Goal: Task Accomplishment & Management: Use online tool/utility

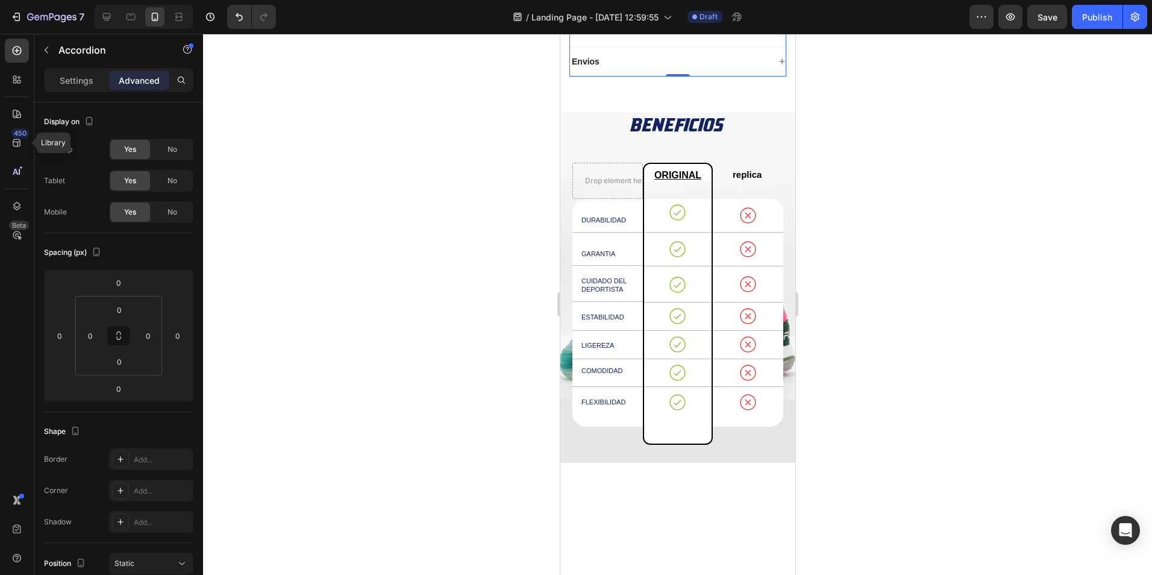
scroll to position [628, 0]
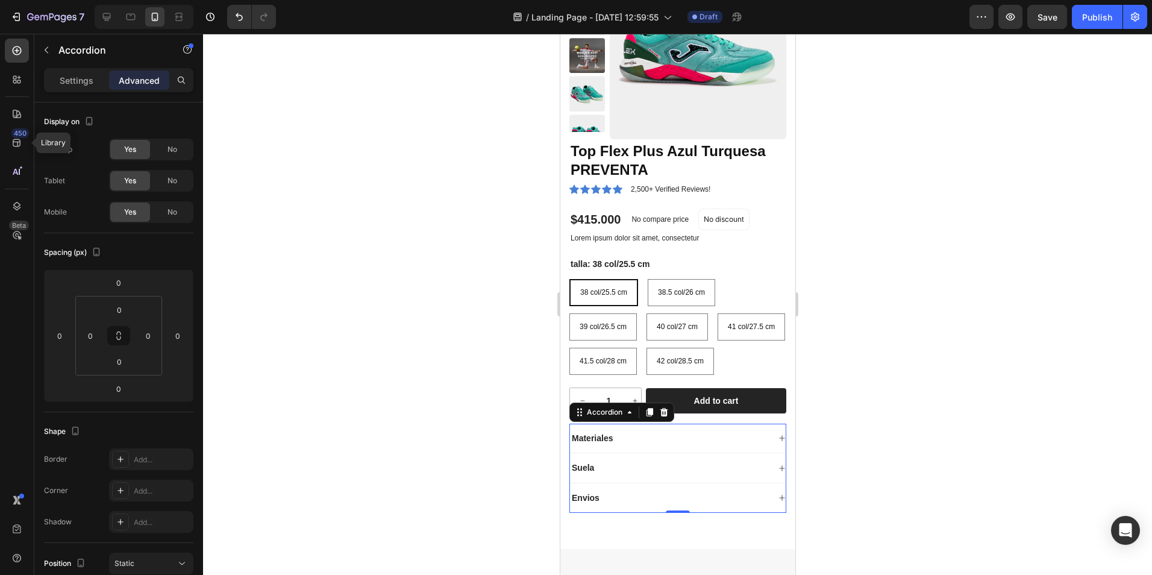
click at [409, 210] on div at bounding box center [677, 304] width 949 height 541
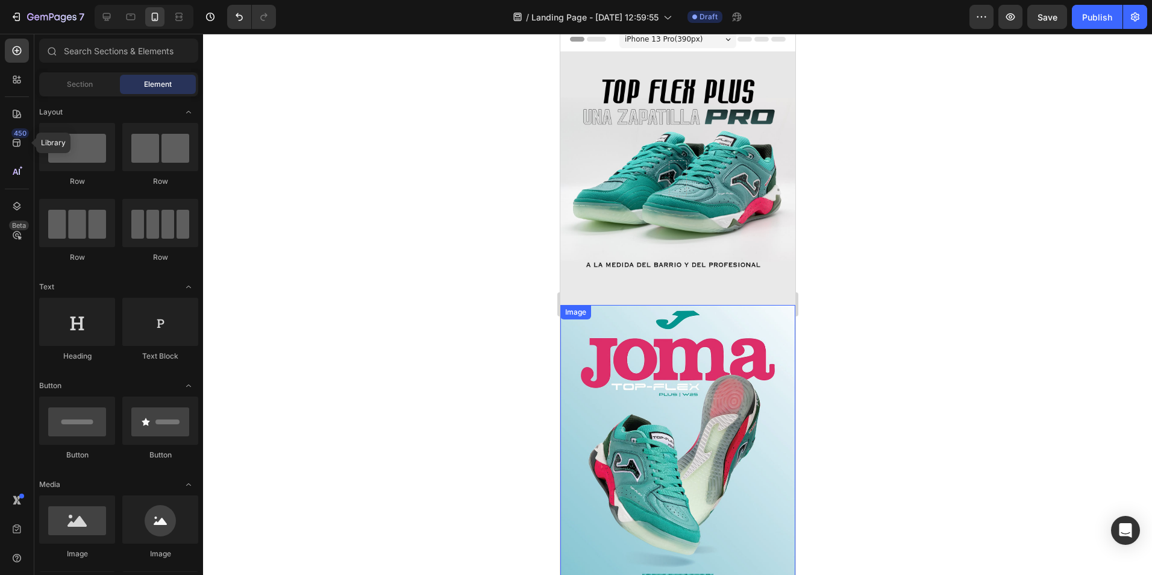
scroll to position [0, 0]
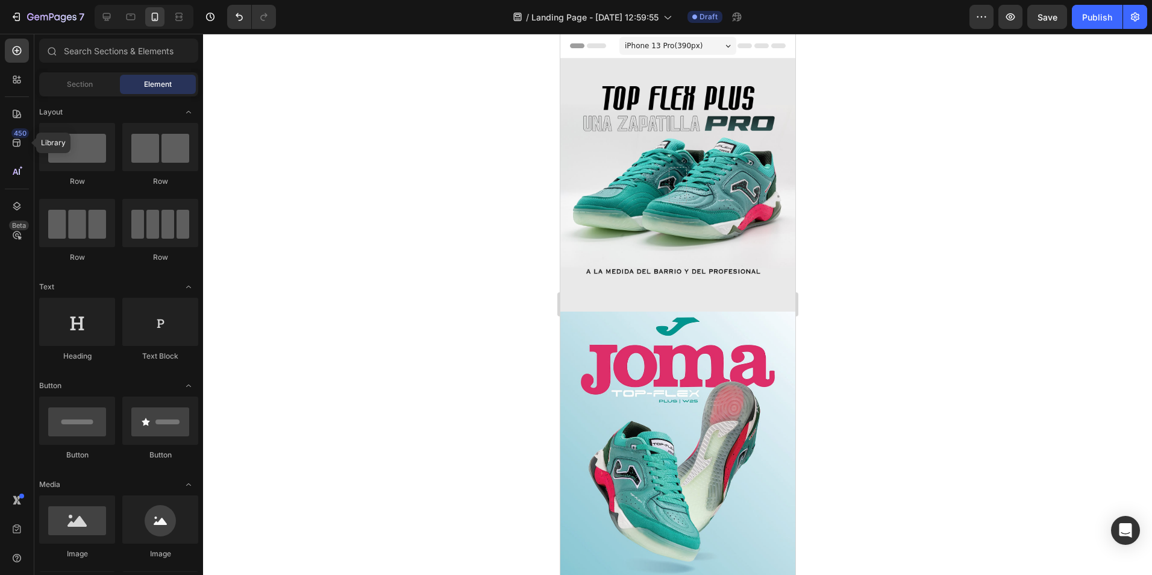
click at [497, 177] on div at bounding box center [677, 304] width 949 height 541
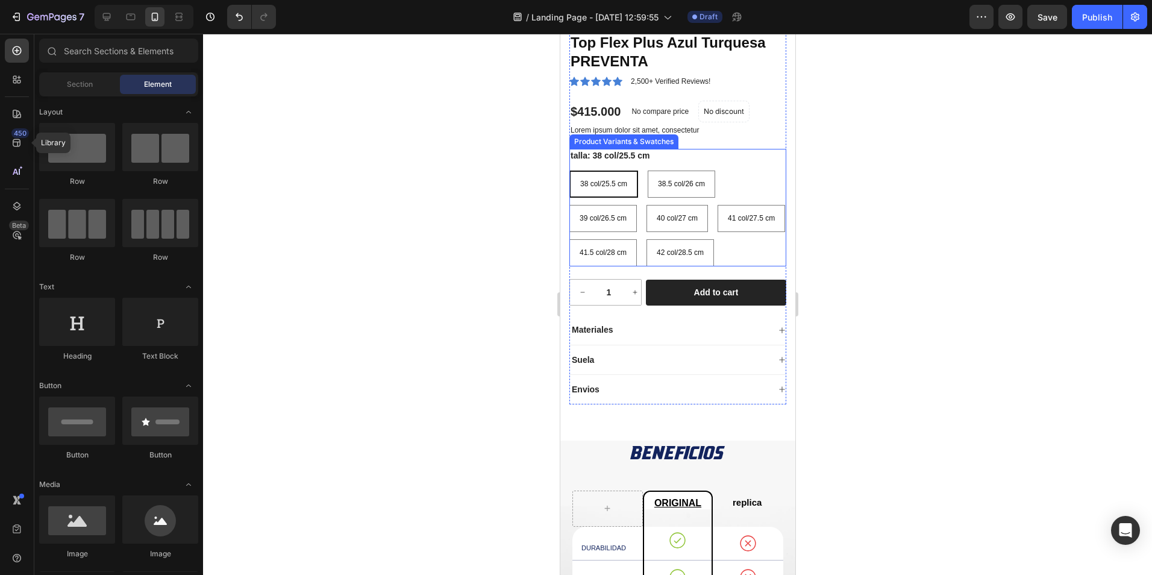
scroll to position [1025, 0]
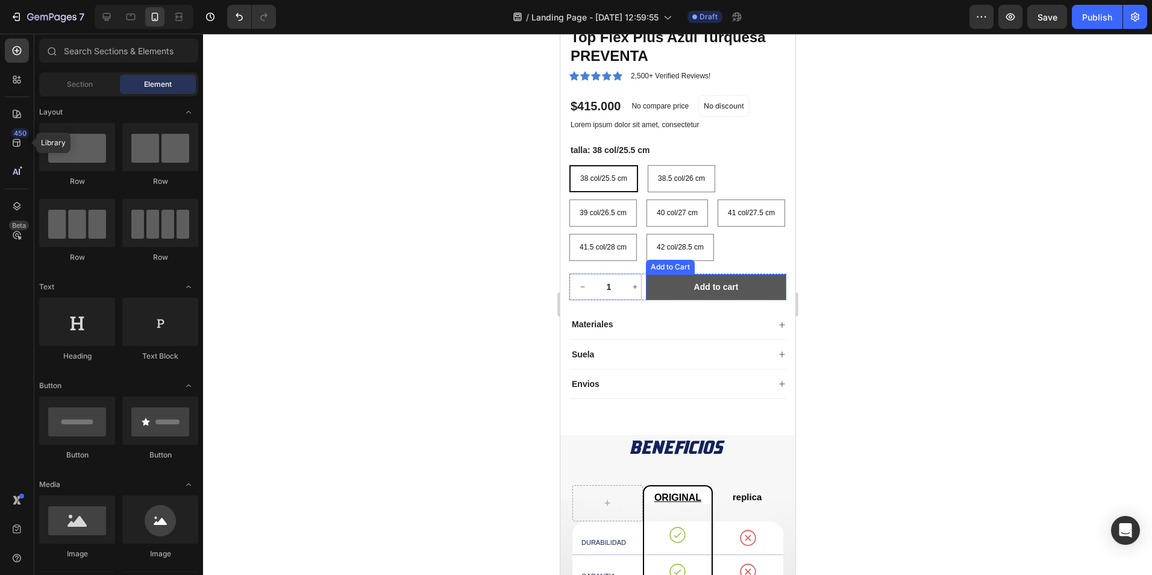
click at [673, 300] on button "Add to cart" at bounding box center [715, 286] width 140 height 25
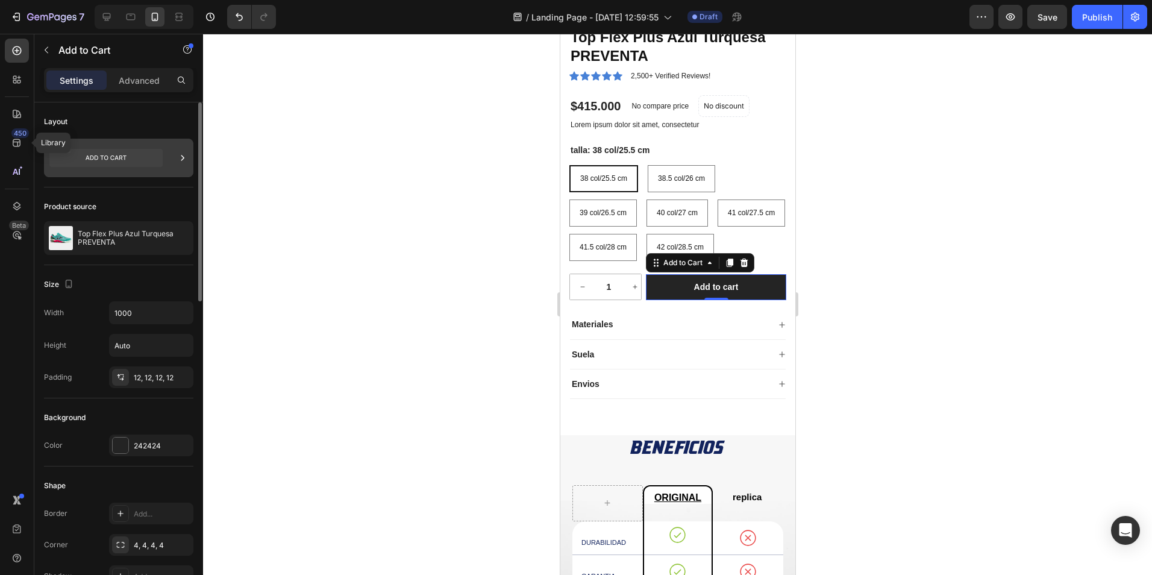
click at [181, 153] on icon at bounding box center [183, 158] width 12 height 12
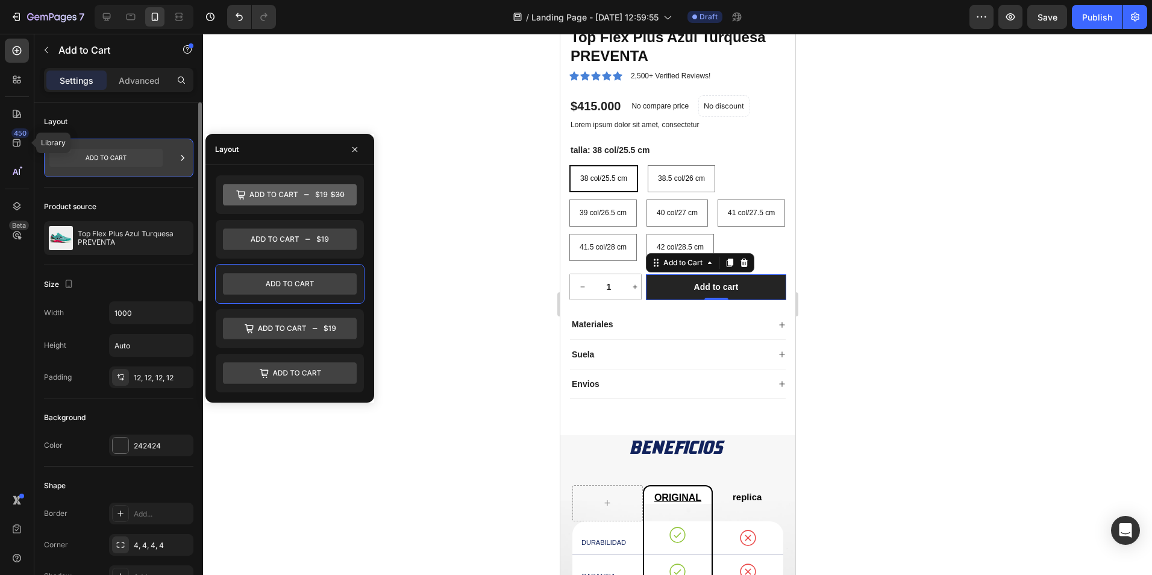
click at [123, 159] on icon at bounding box center [105, 158] width 113 height 18
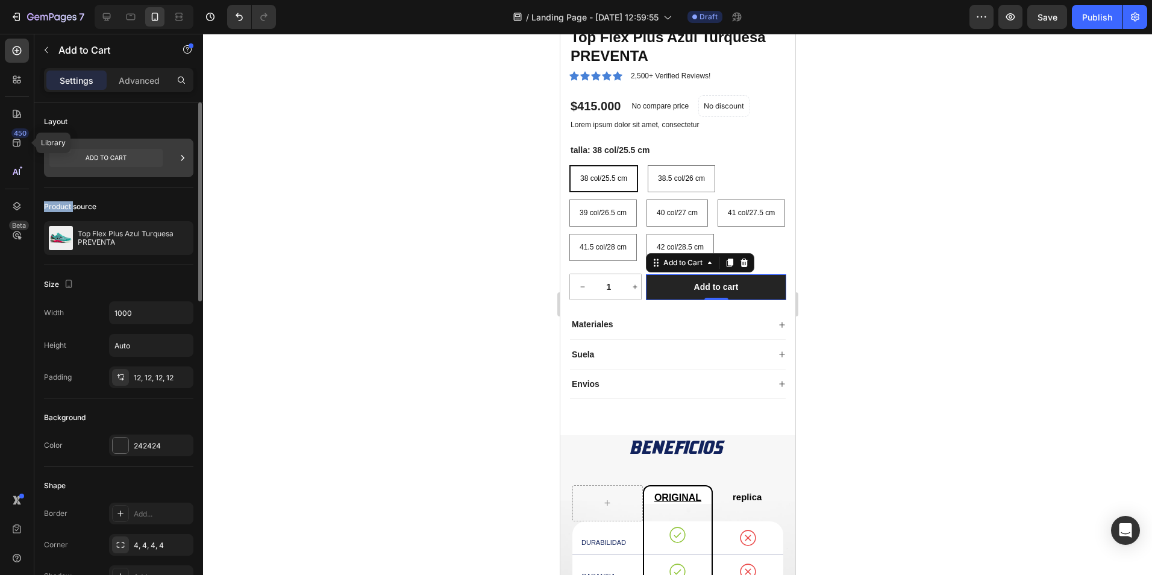
click at [123, 159] on icon at bounding box center [105, 158] width 113 height 18
drag, startPoint x: 123, startPoint y: 159, endPoint x: 166, endPoint y: 160, distance: 42.8
click at [166, 160] on div at bounding box center [118, 158] width 149 height 39
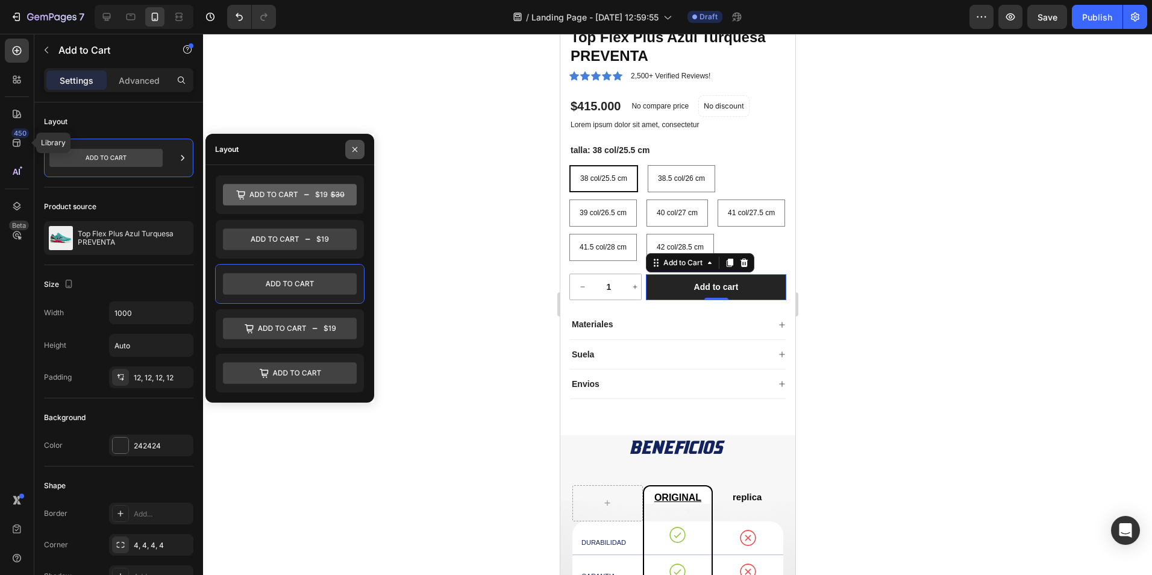
click at [352, 145] on icon "button" at bounding box center [355, 150] width 10 height 10
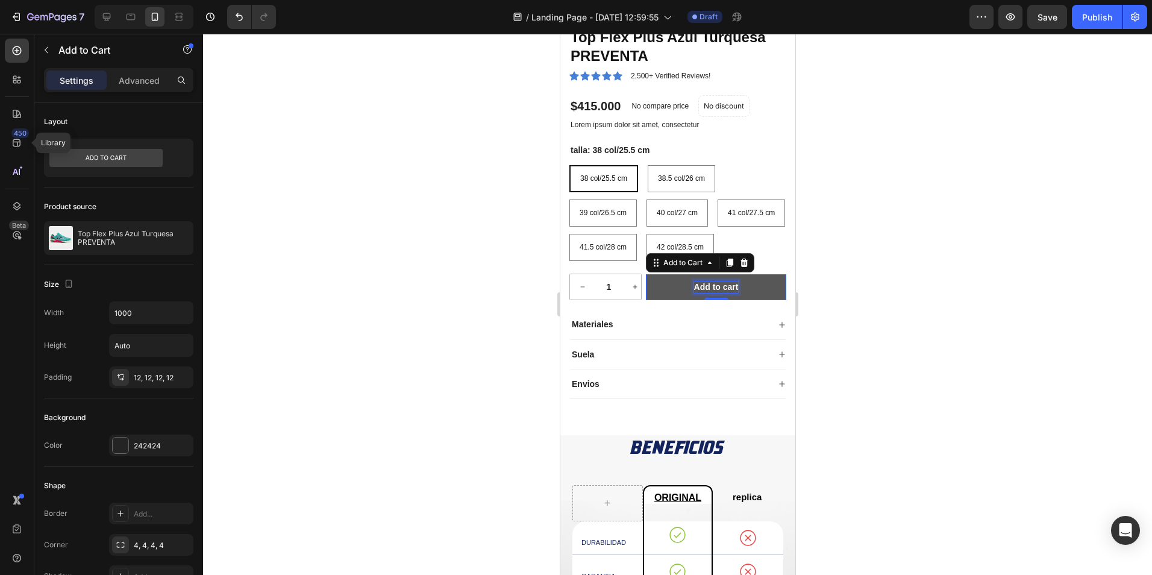
click at [700, 292] on div "Add to cart" at bounding box center [716, 286] width 45 height 11
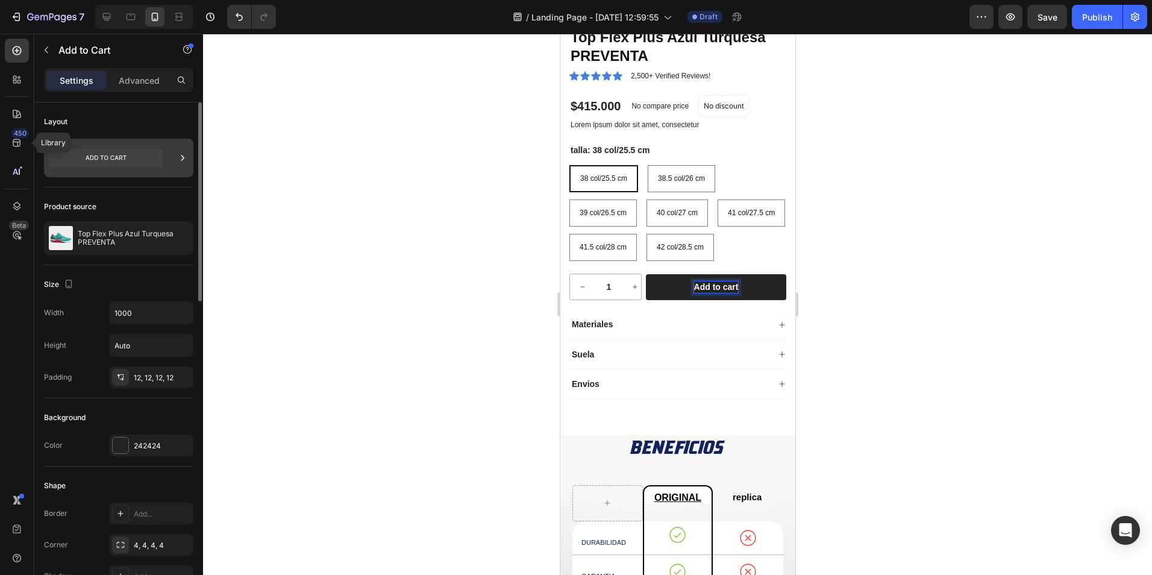
click at [185, 154] on icon at bounding box center [183, 158] width 12 height 12
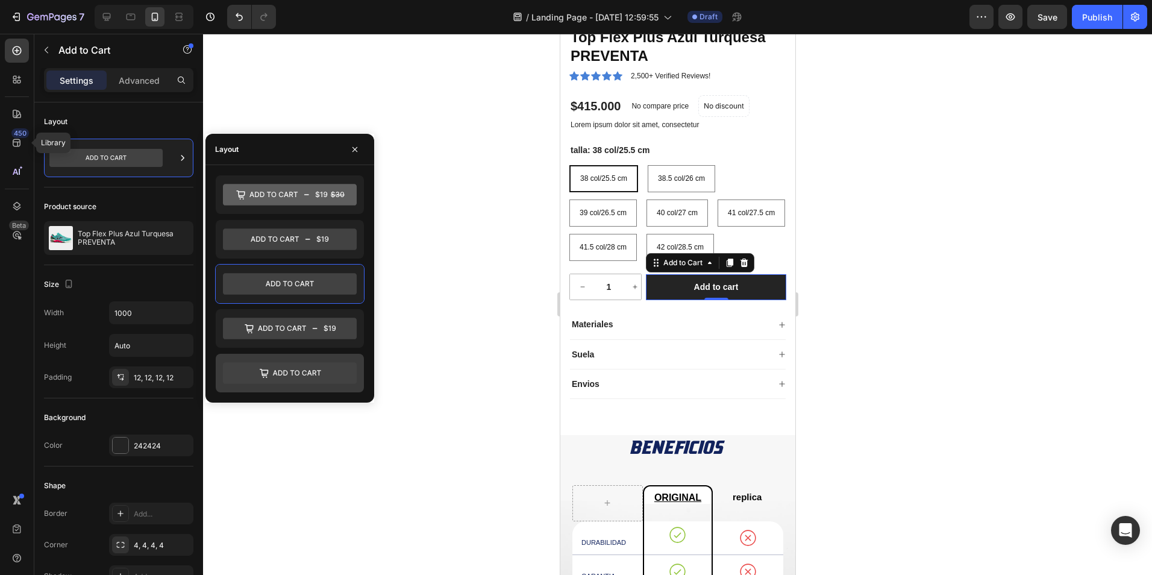
click at [297, 370] on icon at bounding box center [290, 373] width 134 height 22
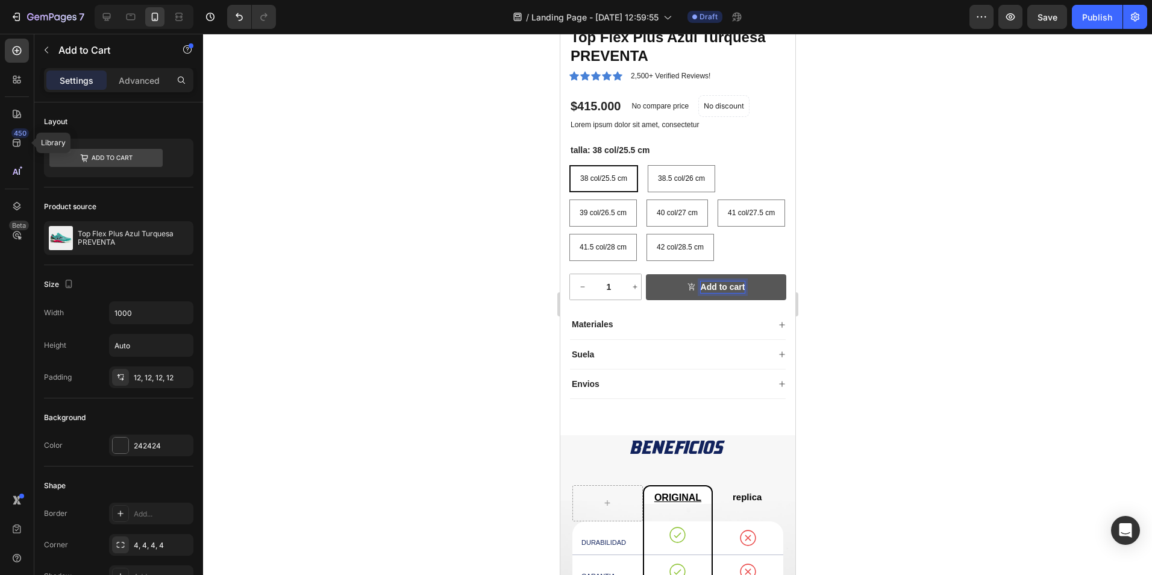
click at [737, 292] on p "Add to cart" at bounding box center [722, 286] width 45 height 11
click at [645, 274] on button "Agregar" at bounding box center [715, 286] width 140 height 25
click at [645, 274] on button "Agregar al" at bounding box center [715, 286] width 140 height 25
click at [548, 275] on div at bounding box center [677, 304] width 949 height 541
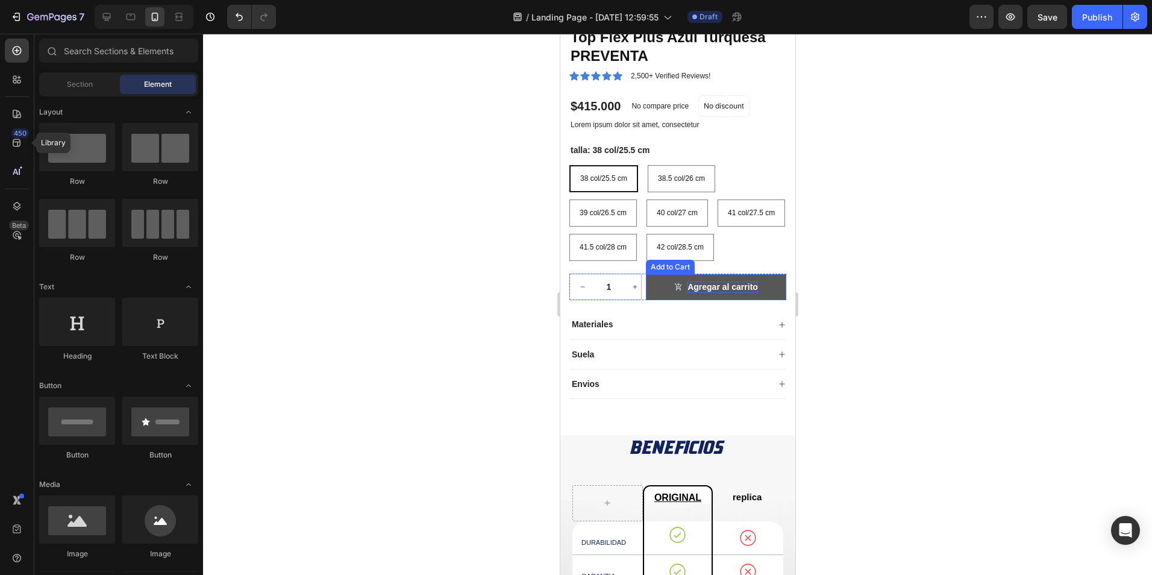
click at [763, 300] on button "Agregar al carrito" at bounding box center [715, 286] width 140 height 25
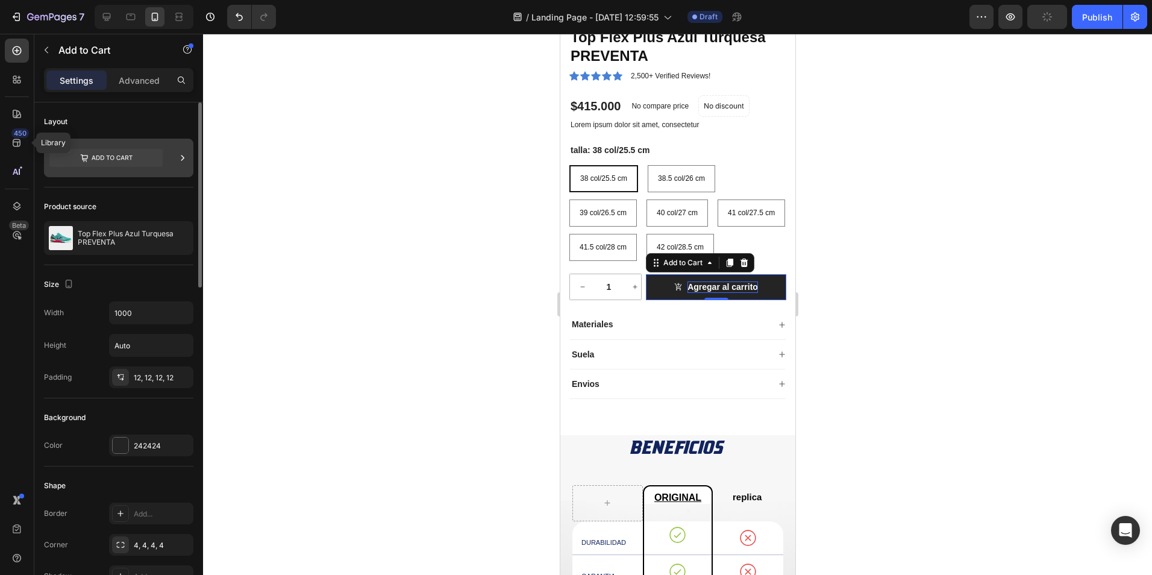
click at [182, 152] on icon at bounding box center [183, 158] width 12 height 12
click at [475, 359] on div at bounding box center [677, 304] width 949 height 541
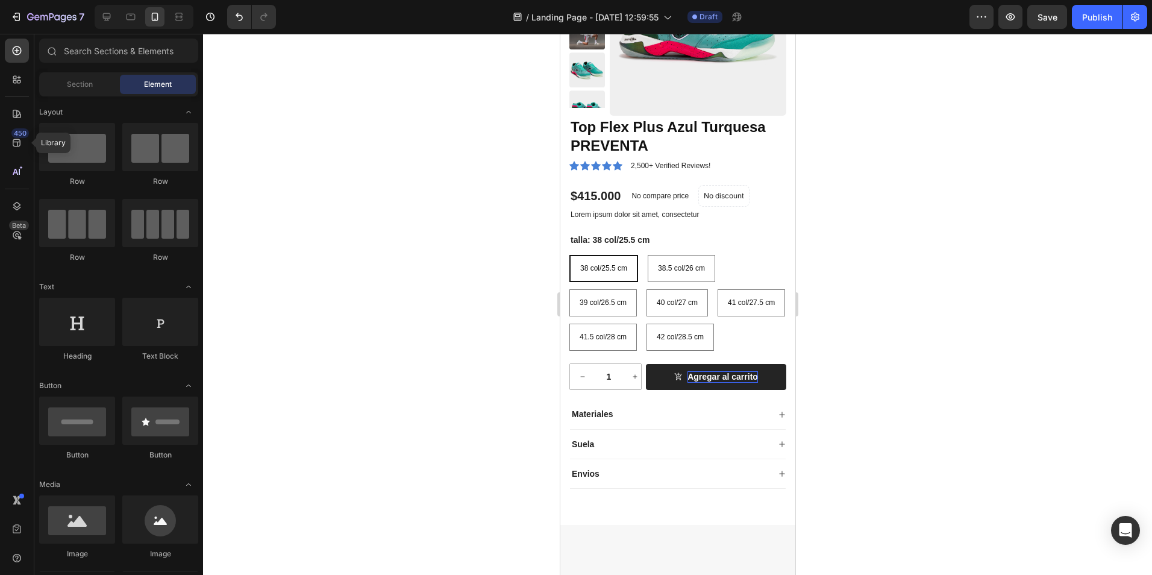
scroll to position [904, 0]
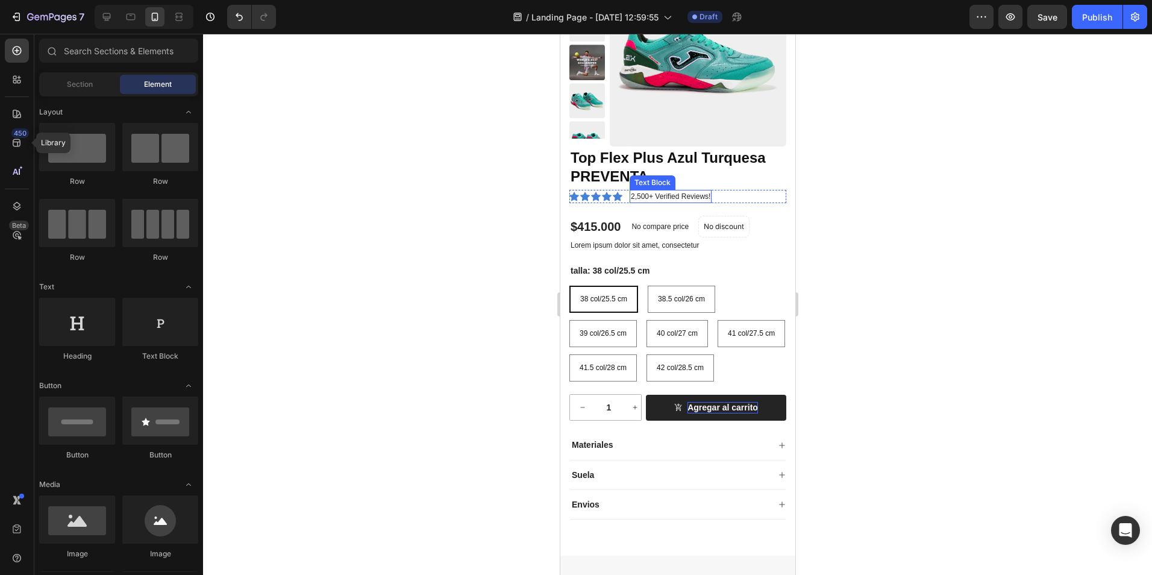
click at [662, 197] on p "2,500+ Verified Reviews!" at bounding box center [670, 196] width 80 height 11
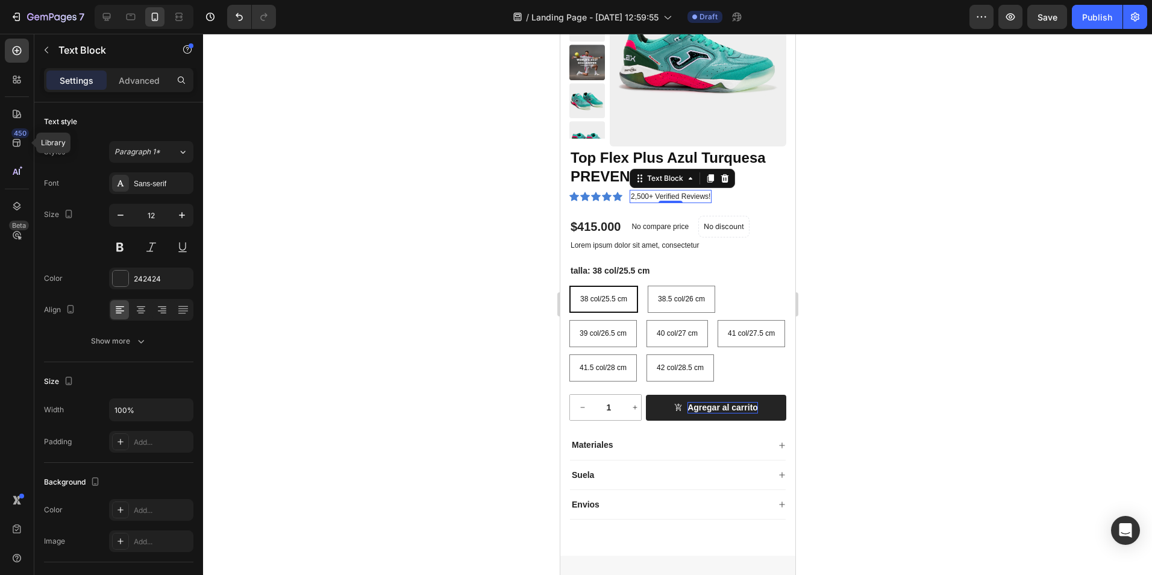
click at [665, 196] on p "2,500+ Verified Reviews!" at bounding box center [670, 196] width 80 height 11
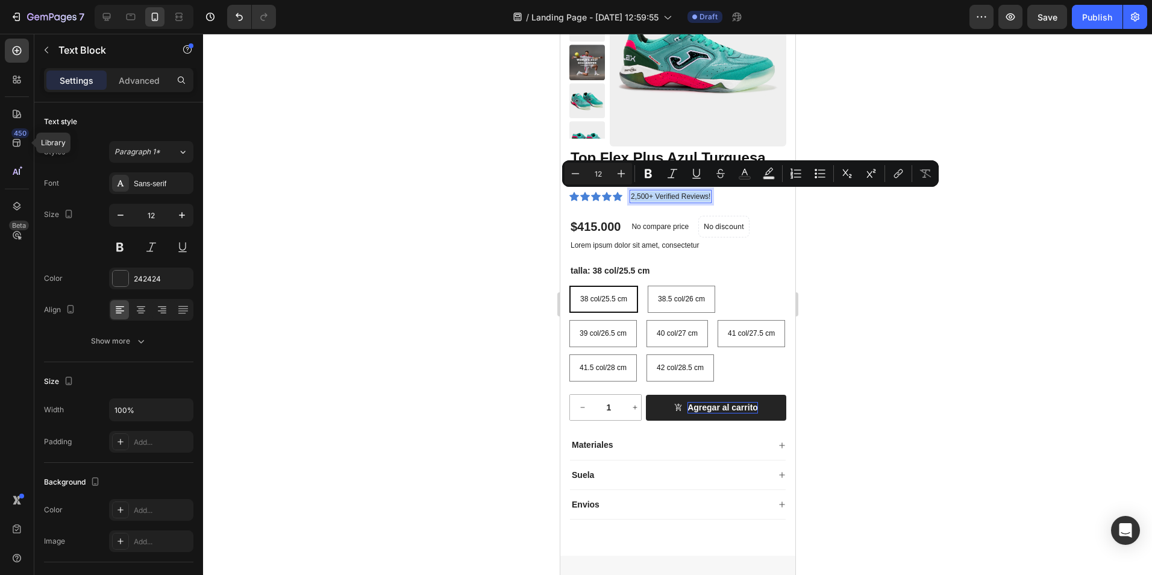
copy p "2,500+ Verified Reviews!"
click at [327, 272] on div at bounding box center [677, 304] width 949 height 541
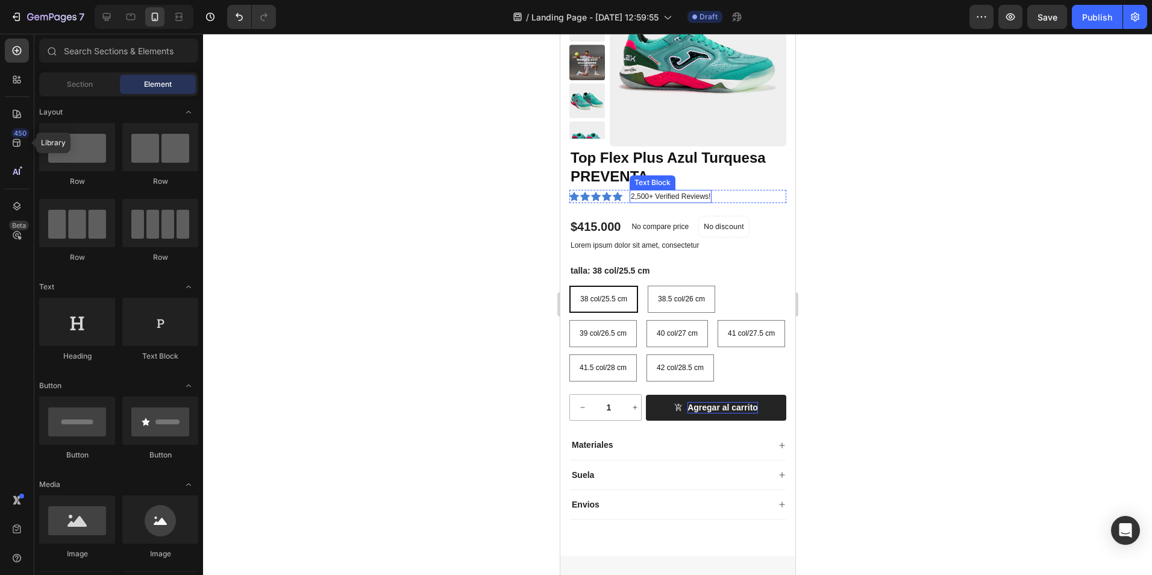
click at [682, 194] on p "2,500+ Verified Reviews!" at bounding box center [670, 196] width 80 height 11
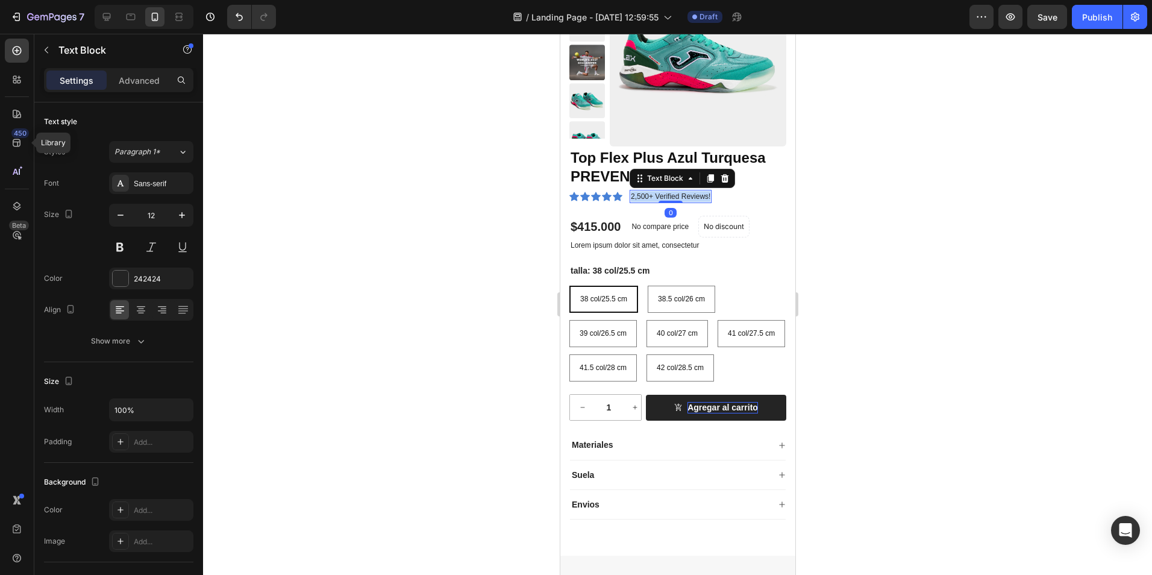
click at [682, 194] on p "2,500+ Verified Reviews!" at bounding box center [670, 196] width 80 height 11
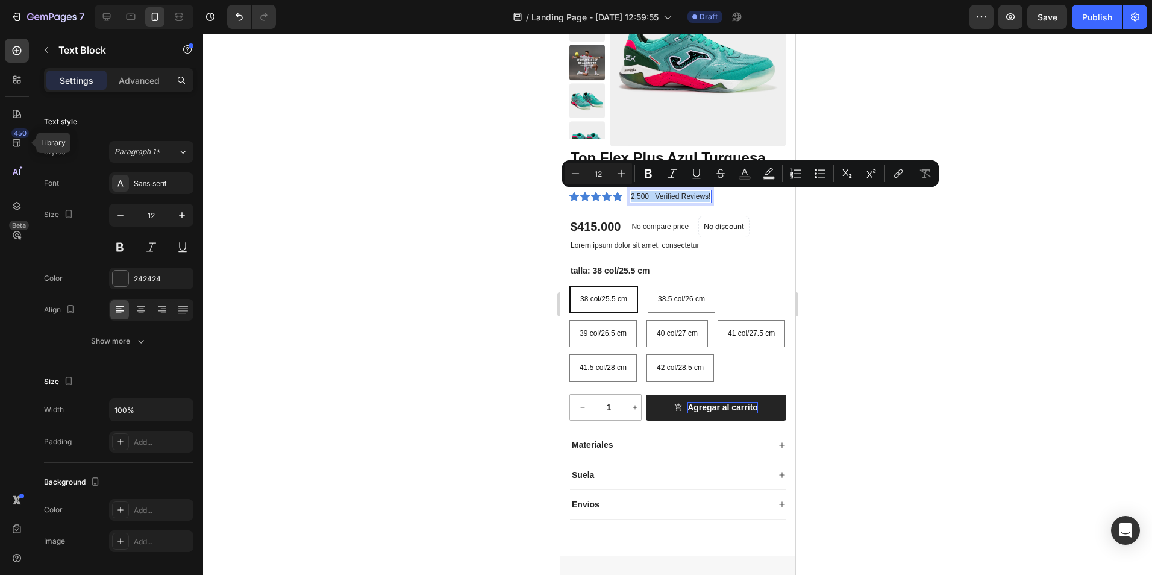
click at [697, 195] on p "2,500+ Verified Reviews!" at bounding box center [670, 196] width 80 height 11
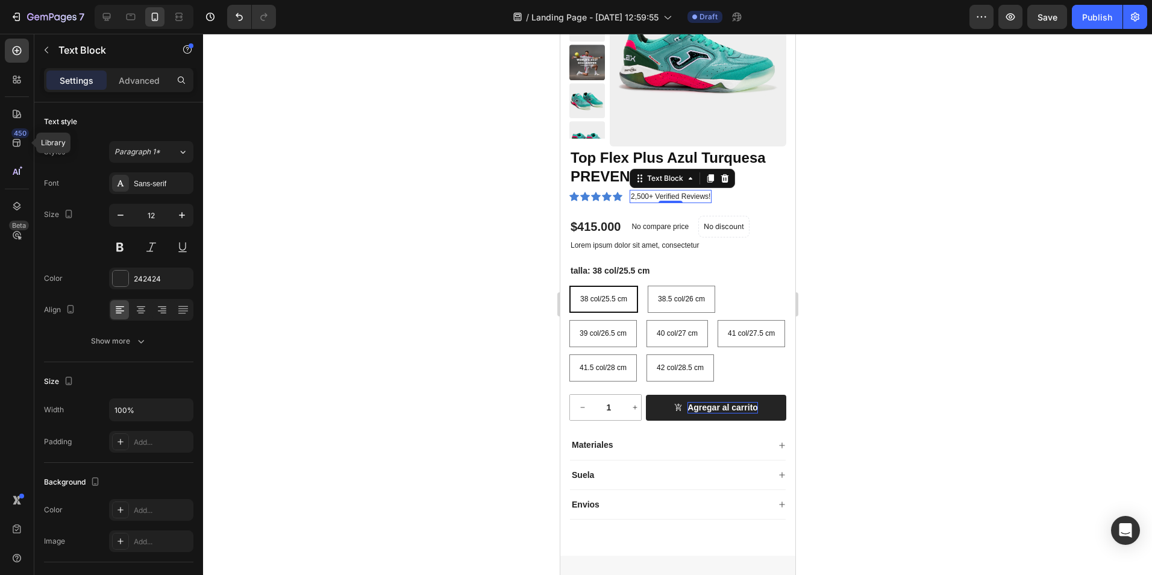
click at [644, 196] on p "2,500+ Verified Reviews!" at bounding box center [670, 196] width 80 height 11
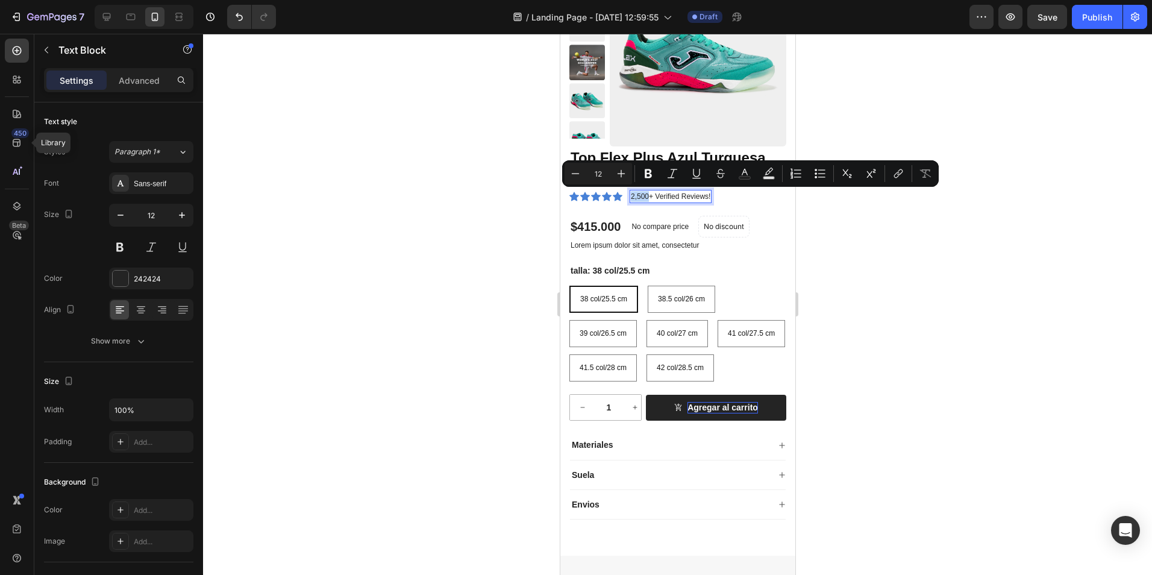
click at [641, 193] on p "2,500+ Verified Reviews!" at bounding box center [670, 196] width 80 height 11
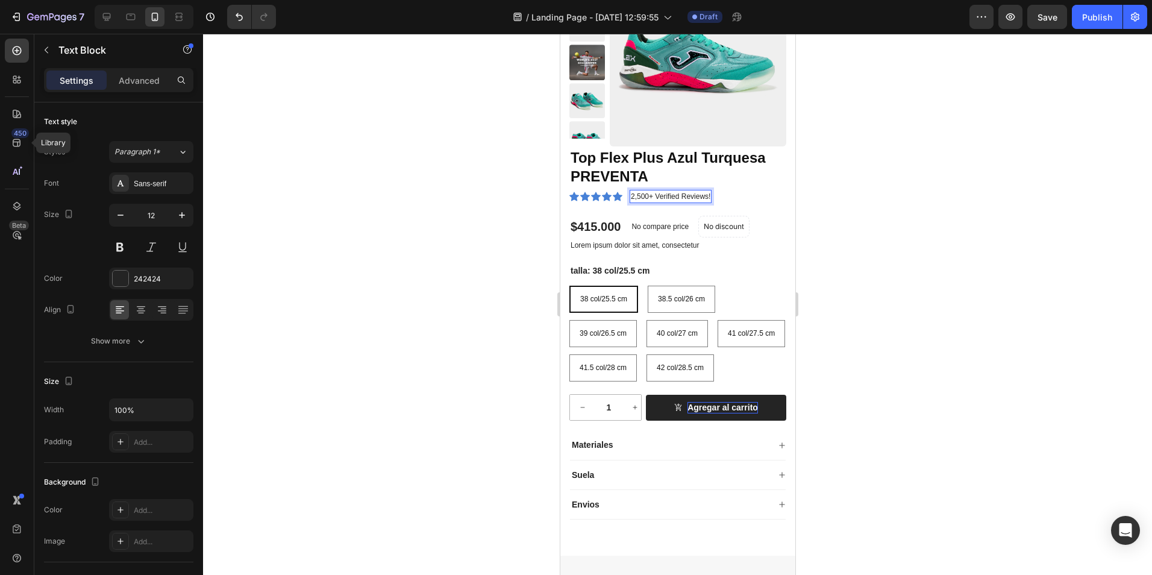
click at [641, 193] on p "2,500+ Verified Reviews!" at bounding box center [670, 196] width 80 height 11
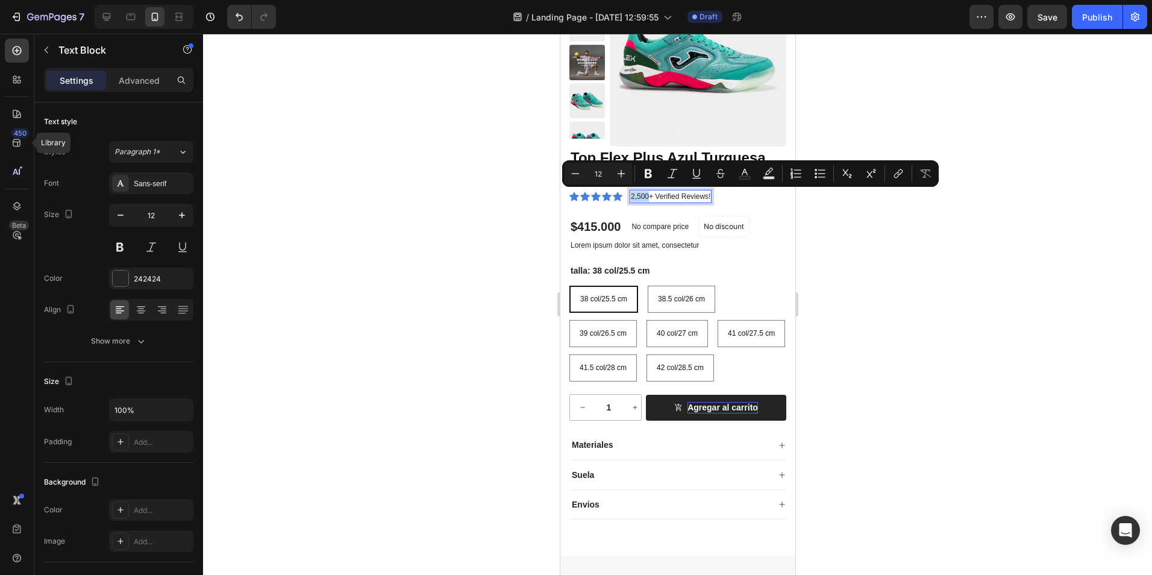
click at [635, 199] on p "2,500+ Verified Reviews!" at bounding box center [670, 196] width 80 height 11
click at [636, 196] on p "2,500+ Verified Reviews!" at bounding box center [670, 196] width 80 height 11
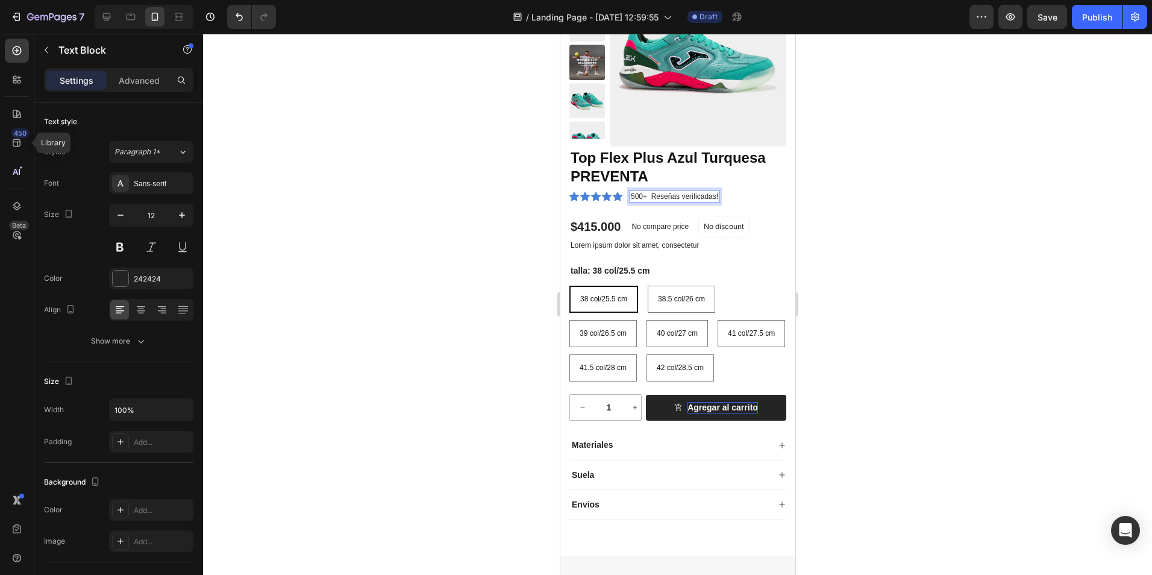
click at [473, 257] on div at bounding box center [677, 304] width 949 height 541
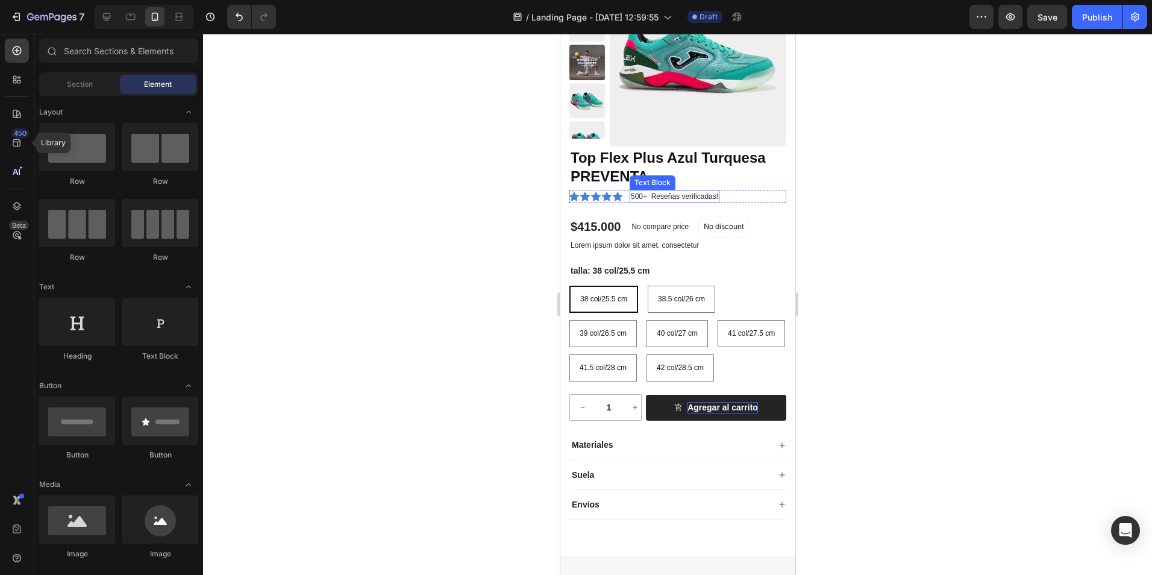
click at [655, 195] on p "500+ Reseñas verificadas!" at bounding box center [673, 196] width 87 height 11
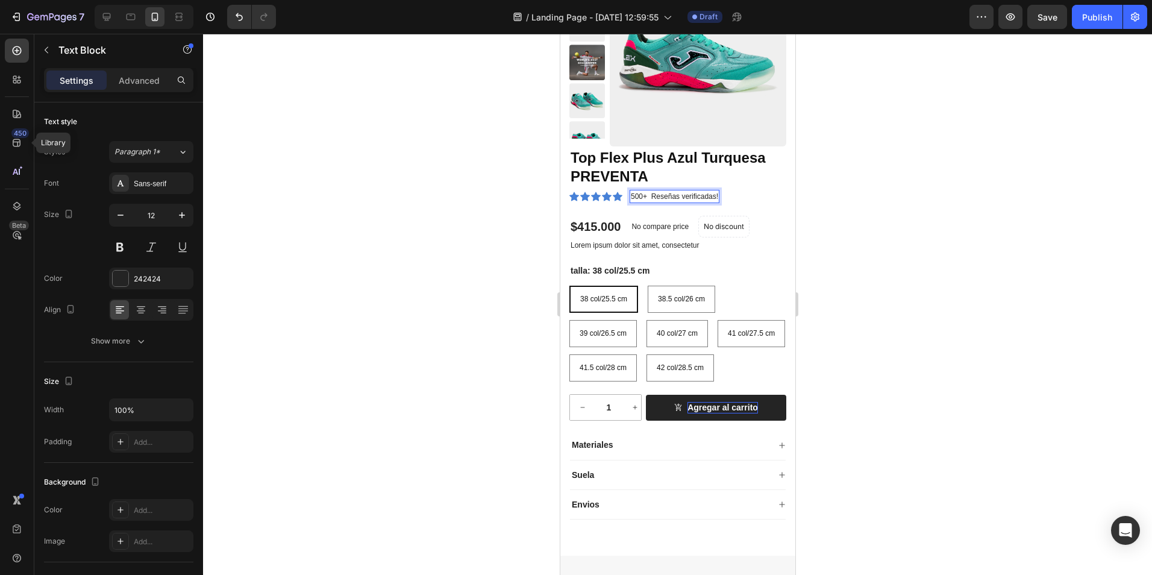
click at [652, 195] on p "500+ Reseñas verificadas!" at bounding box center [673, 196] width 87 height 11
click at [529, 195] on div at bounding box center [677, 304] width 949 height 541
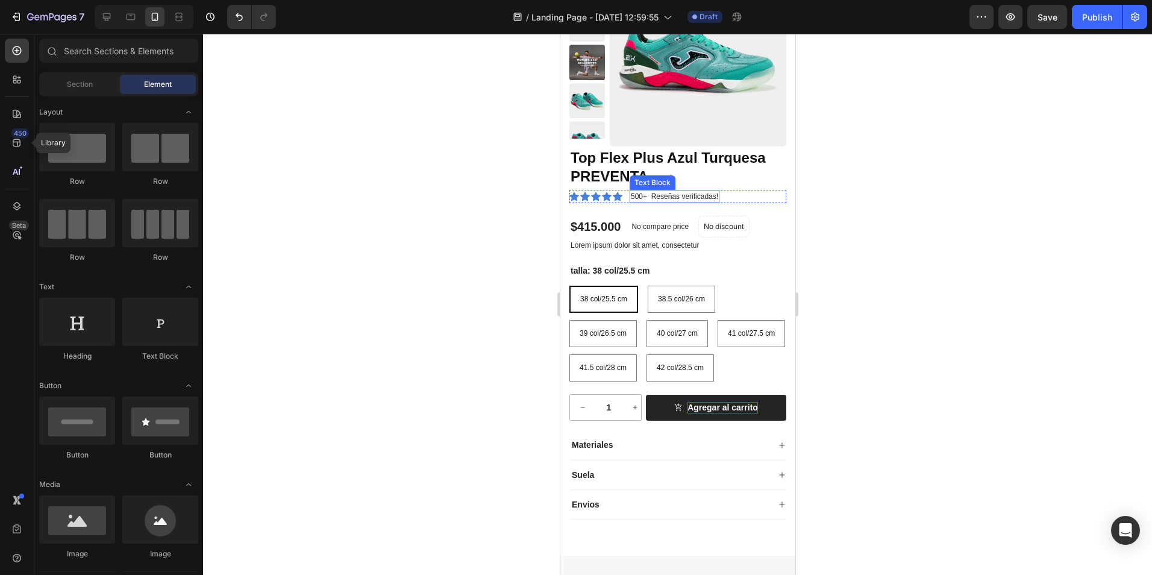
click at [656, 198] on p "500+ Reseñas verificadas!" at bounding box center [673, 196] width 87 height 11
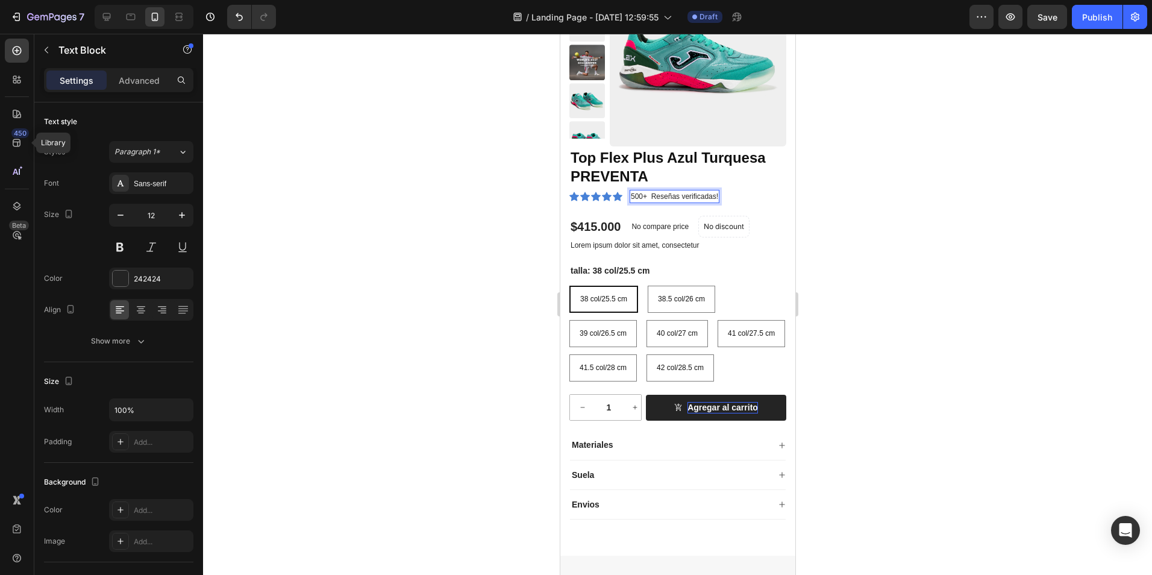
click at [652, 196] on p "500+ Reseñas verificadas!" at bounding box center [673, 196] width 87 height 11
click at [470, 265] on div at bounding box center [677, 304] width 949 height 541
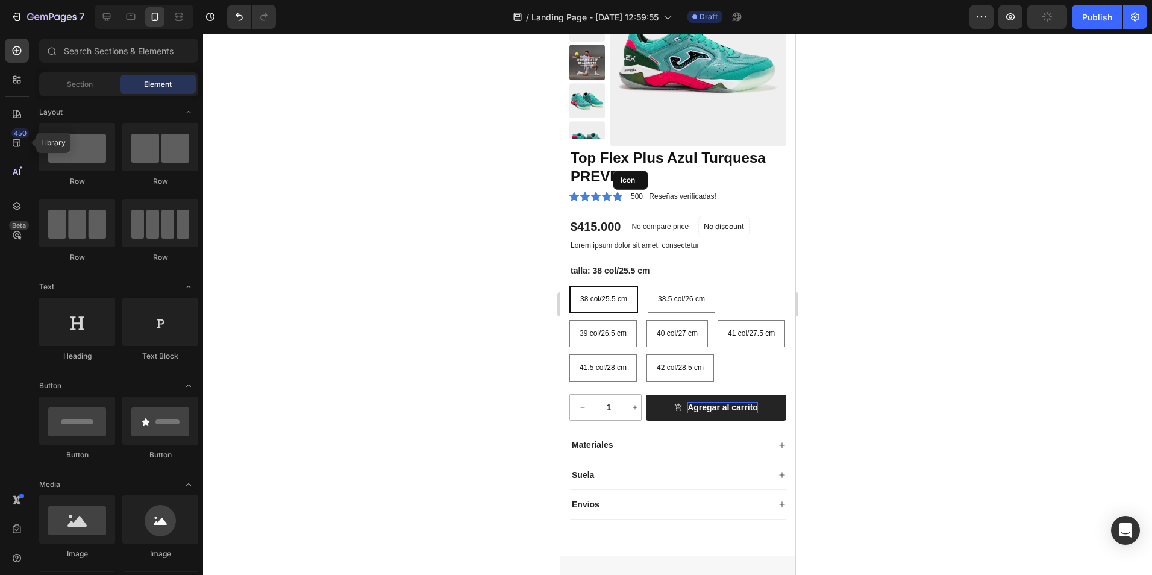
click at [617, 196] on div "Icon" at bounding box center [617, 197] width 10 height 10
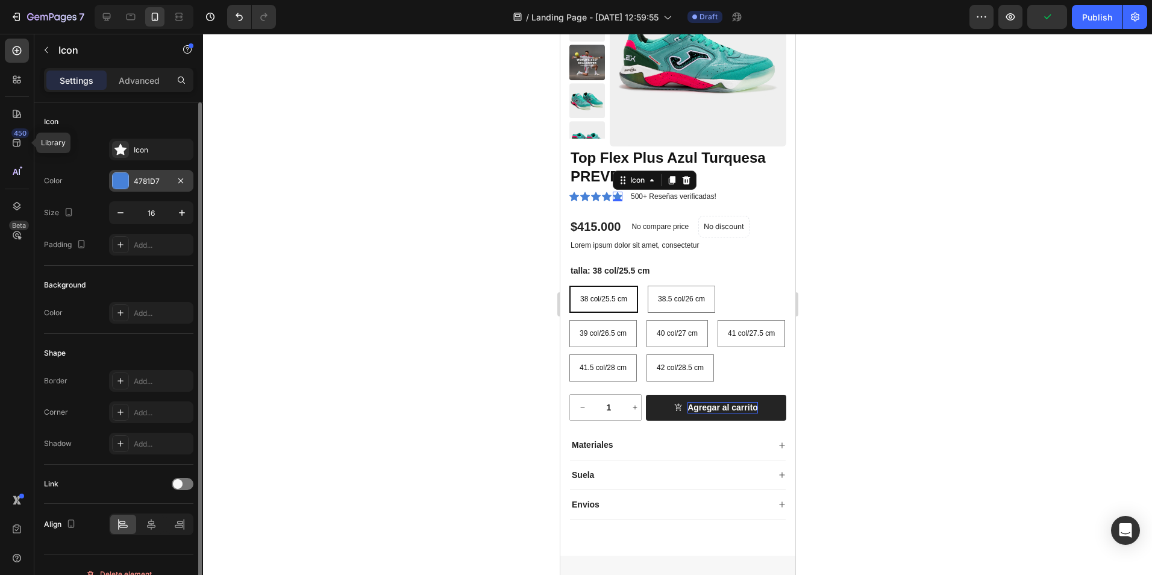
click at [122, 181] on div at bounding box center [121, 181] width 16 height 16
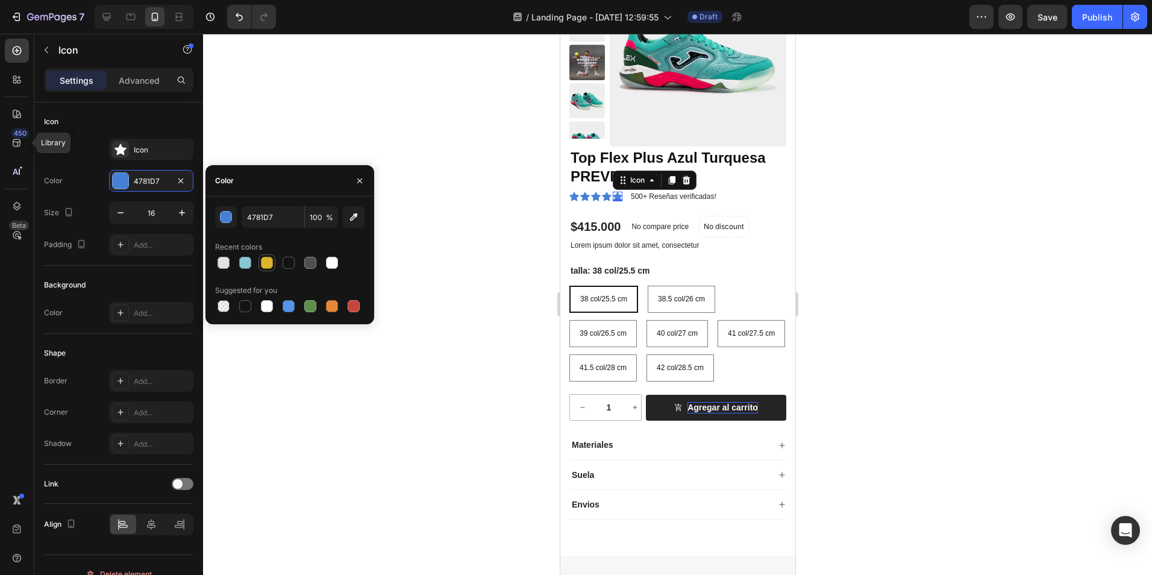
click at [265, 261] on div at bounding box center [267, 263] width 12 height 12
type input "DFB52C"
click at [604, 196] on icon at bounding box center [606, 196] width 10 height 9
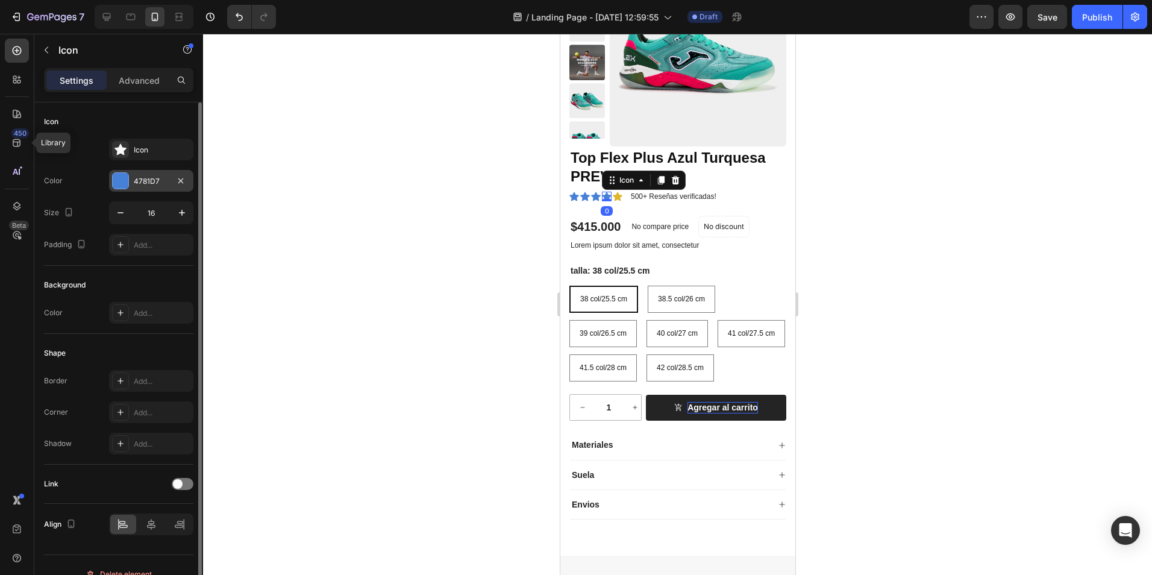
click at [123, 181] on div at bounding box center [121, 181] width 16 height 16
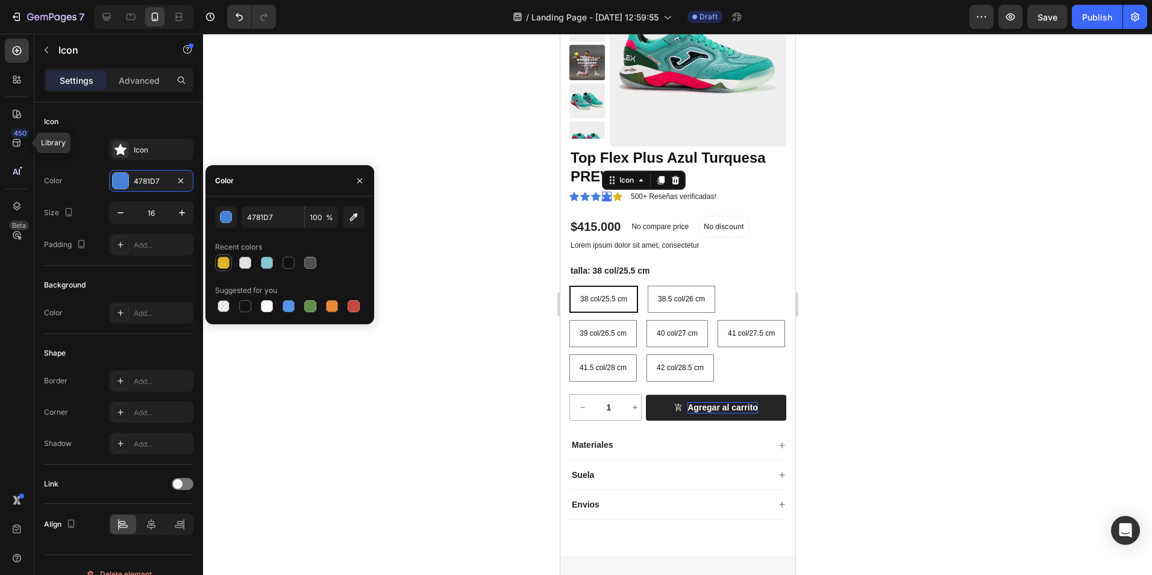
click at [224, 259] on div at bounding box center [224, 263] width 12 height 12
type input "DFB52C"
click at [595, 197] on div "Icon" at bounding box center [596, 197] width 10 height 10
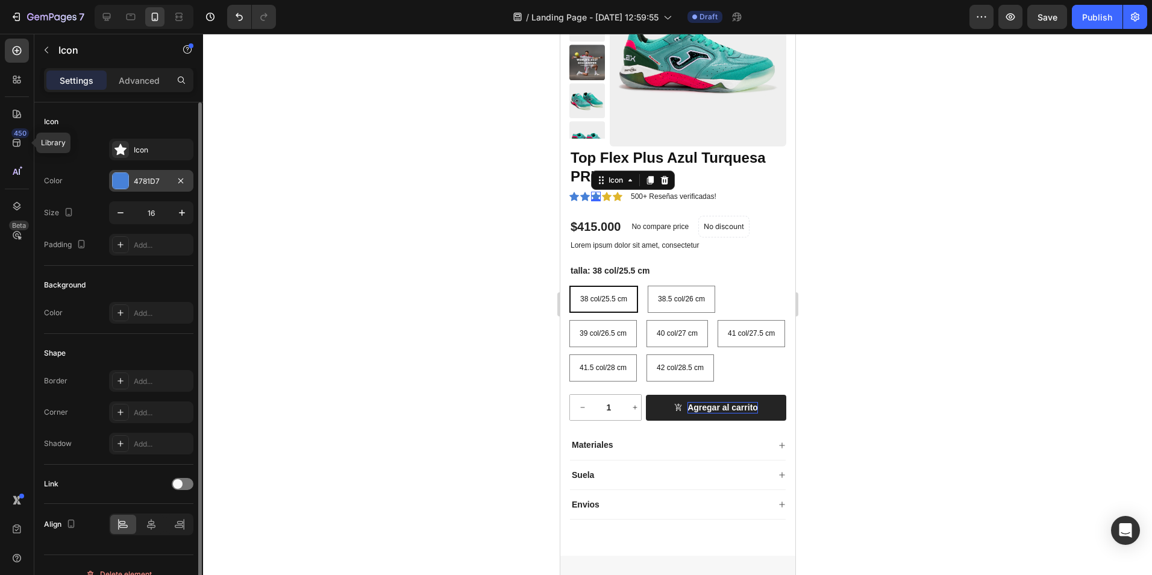
click at [123, 181] on div at bounding box center [121, 181] width 16 height 16
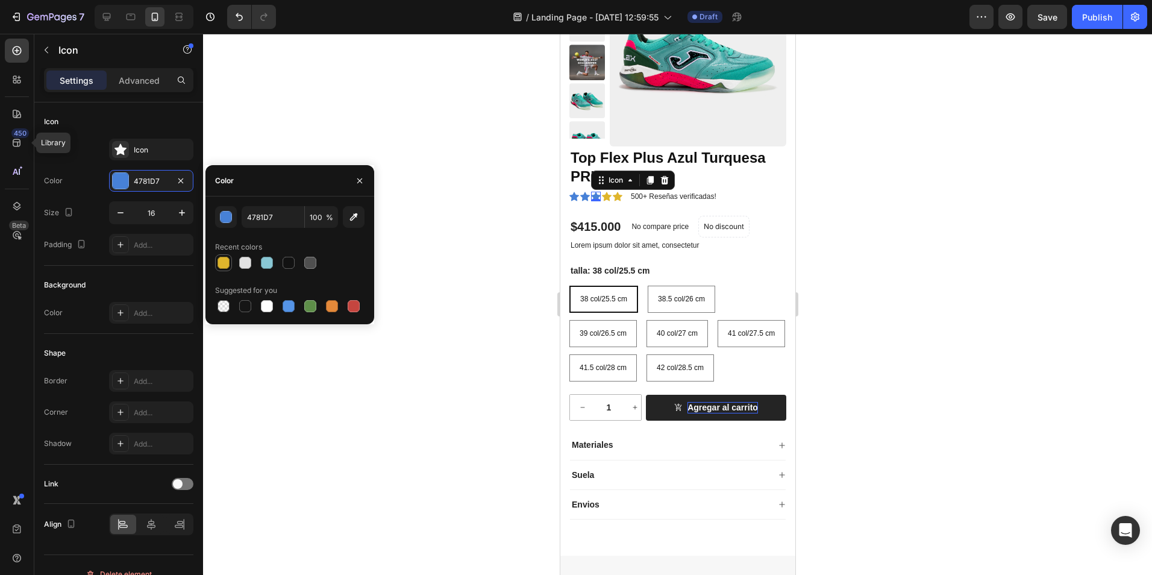
click at [225, 261] on div at bounding box center [224, 263] width 12 height 12
type input "DFB52C"
click at [581, 196] on div "Icon" at bounding box center [585, 197] width 10 height 10
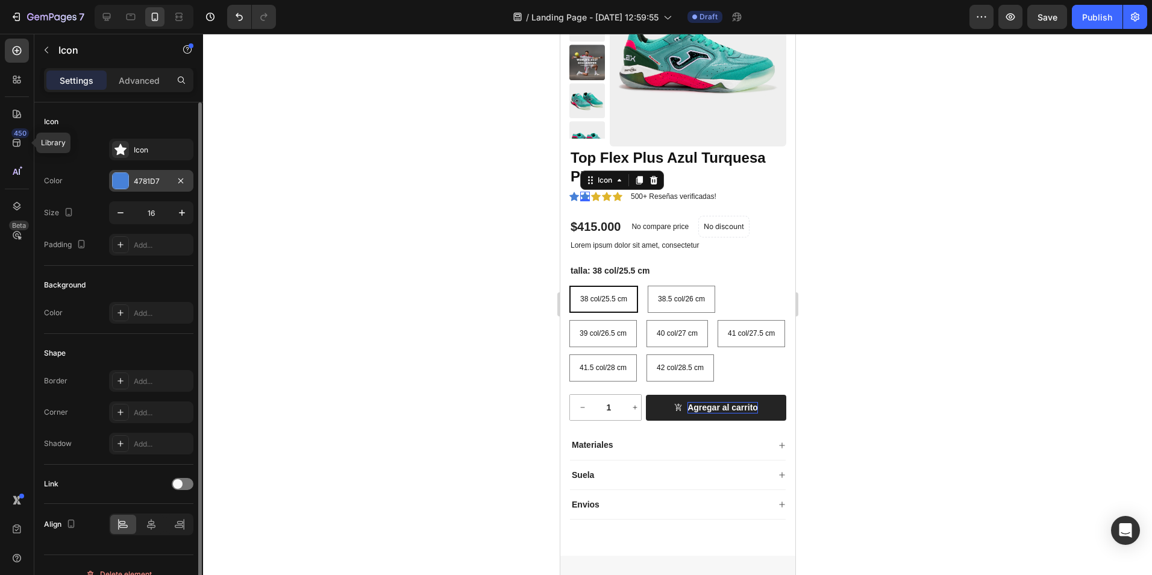
click at [129, 178] on div "4781D7" at bounding box center [151, 181] width 84 height 22
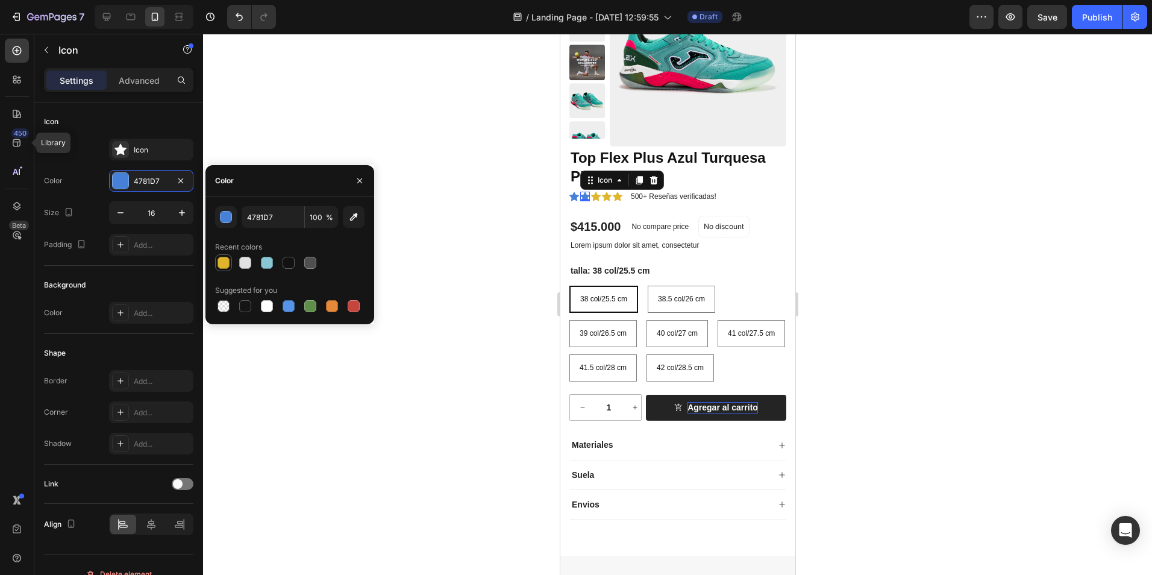
click at [226, 260] on div at bounding box center [224, 263] width 12 height 12
type input "DFB52C"
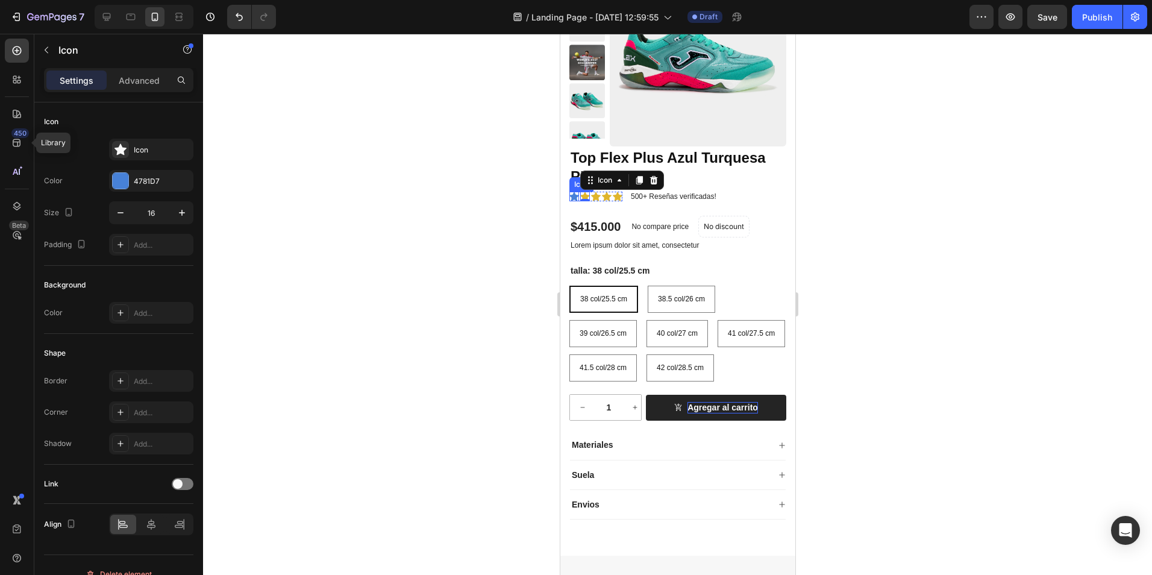
click at [576, 196] on icon at bounding box center [574, 196] width 10 height 9
click at [125, 178] on div at bounding box center [121, 181] width 16 height 16
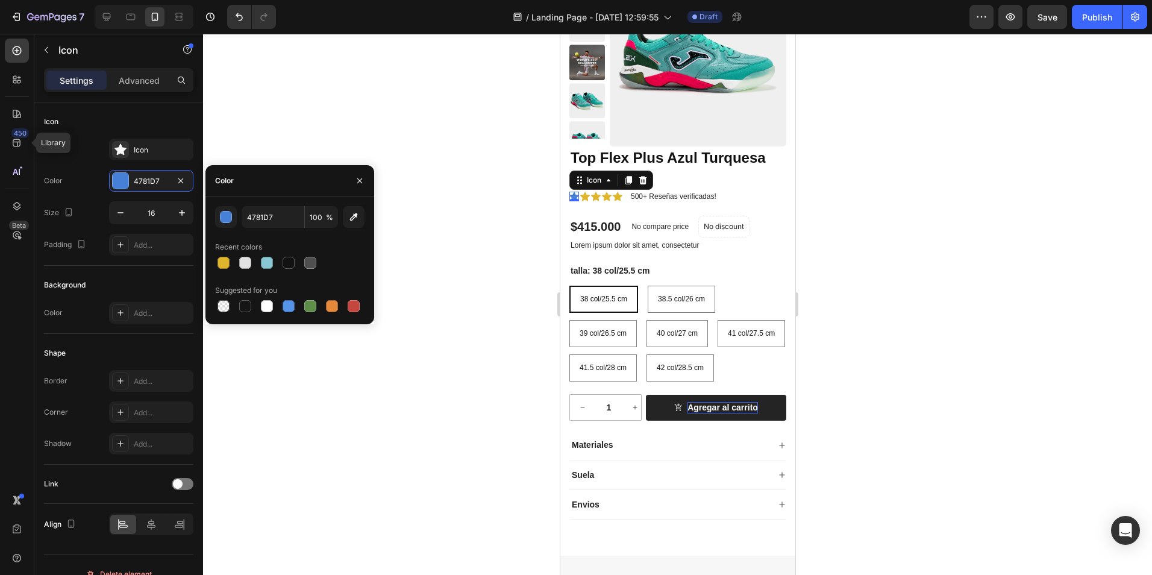
drag, startPoint x: 221, startPoint y: 269, endPoint x: 221, endPoint y: 251, distance: 18.1
click at [221, 262] on div at bounding box center [223, 263] width 14 height 14
type input "DFB52C"
click at [466, 173] on div at bounding box center [677, 304] width 949 height 541
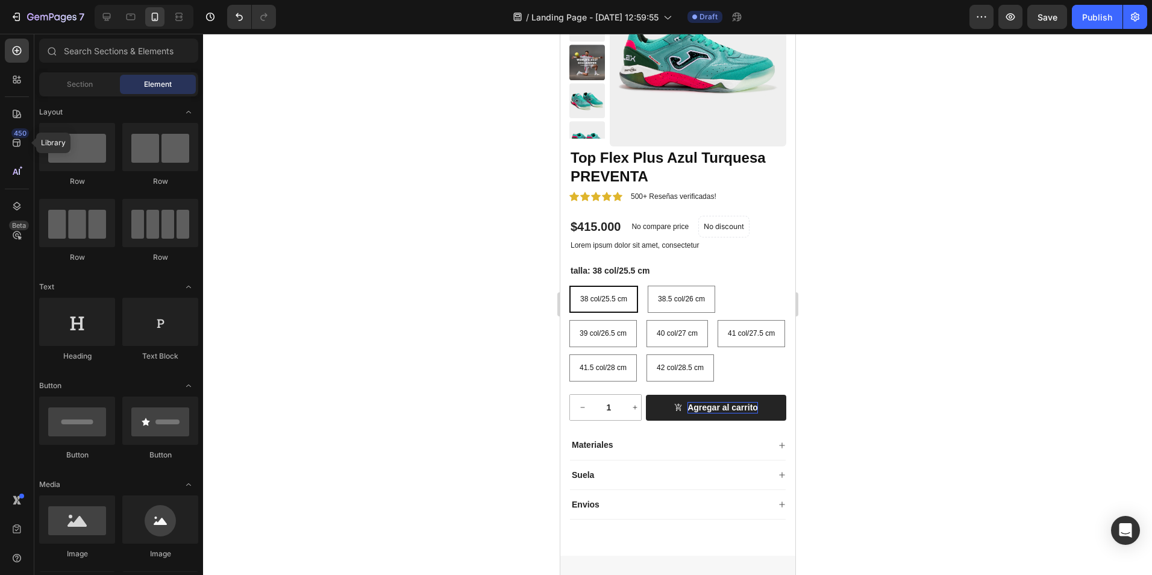
click at [495, 213] on div at bounding box center [677, 304] width 949 height 541
drag, startPoint x: 495, startPoint y: 213, endPoint x: 559, endPoint y: 231, distance: 66.2
click at [494, 213] on div at bounding box center [677, 304] width 949 height 541
click at [642, 246] on p "Lorem ipsum dolor sit amet, consectetur" at bounding box center [677, 246] width 215 height 10
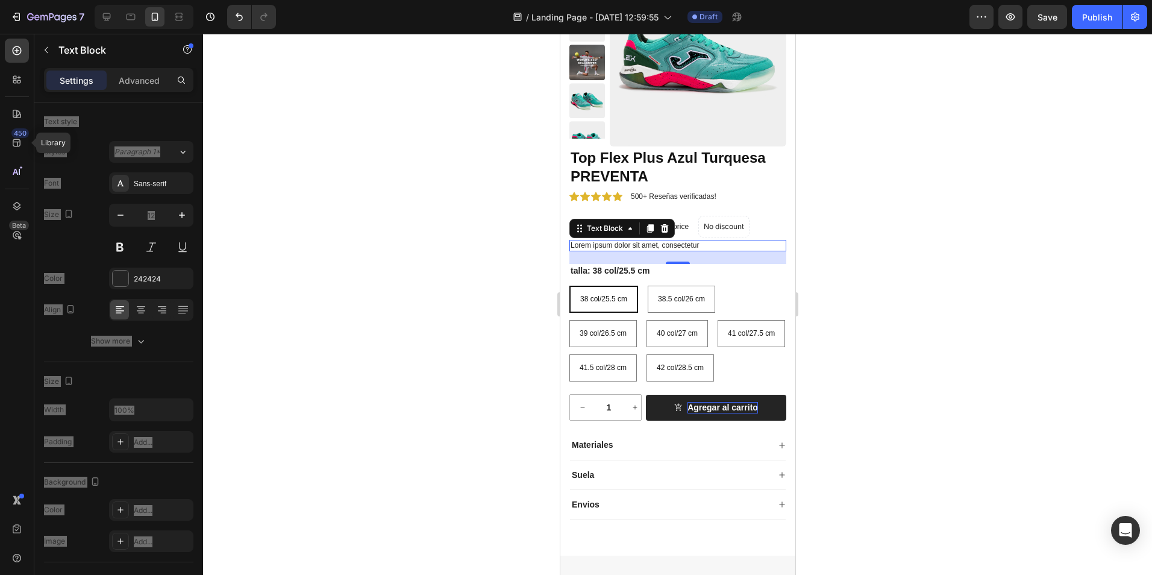
click at [642, 246] on p "Lorem ipsum dolor sit amet, consectetur" at bounding box center [677, 246] width 215 height 10
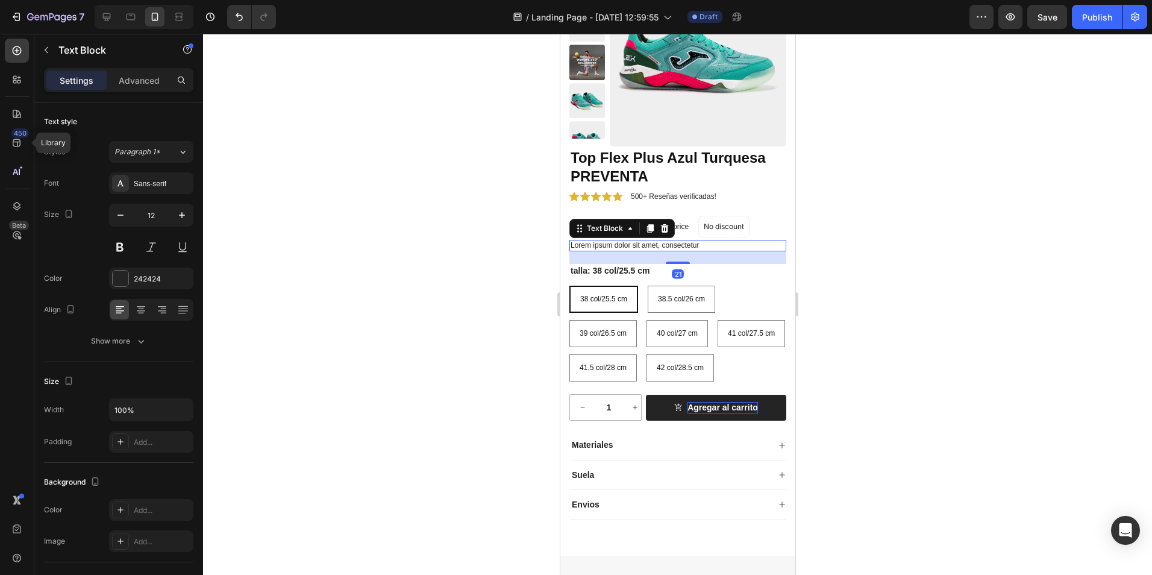
click at [642, 246] on p "Lorem ipsum dolor sit amet, consectetur" at bounding box center [677, 246] width 215 height 10
click at [471, 224] on div at bounding box center [677, 304] width 949 height 541
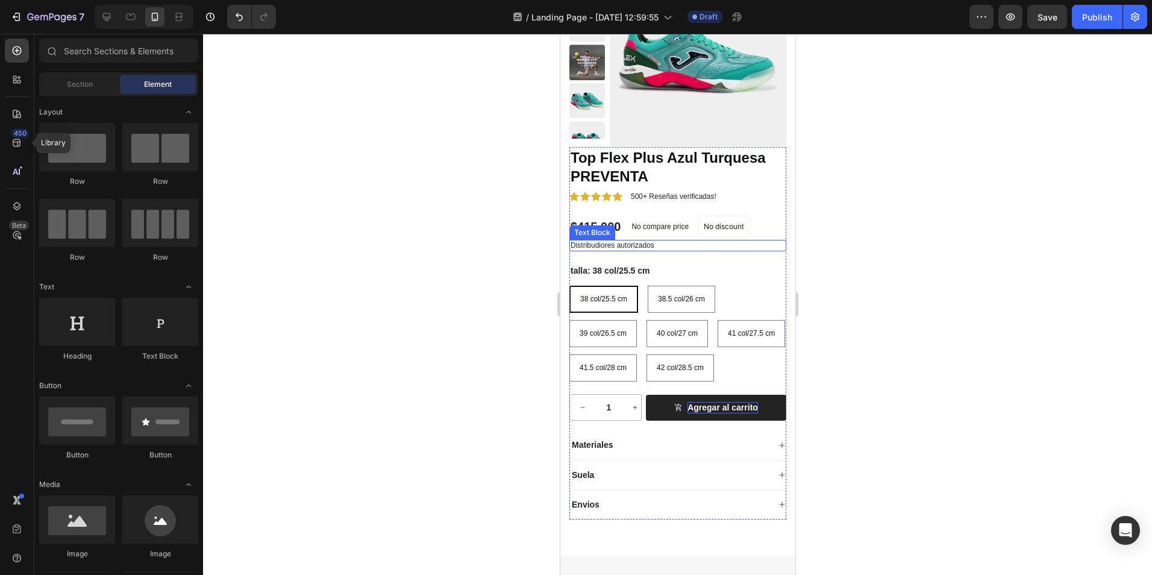
click at [649, 248] on p "Distribudiores autorizados" at bounding box center [677, 246] width 215 height 10
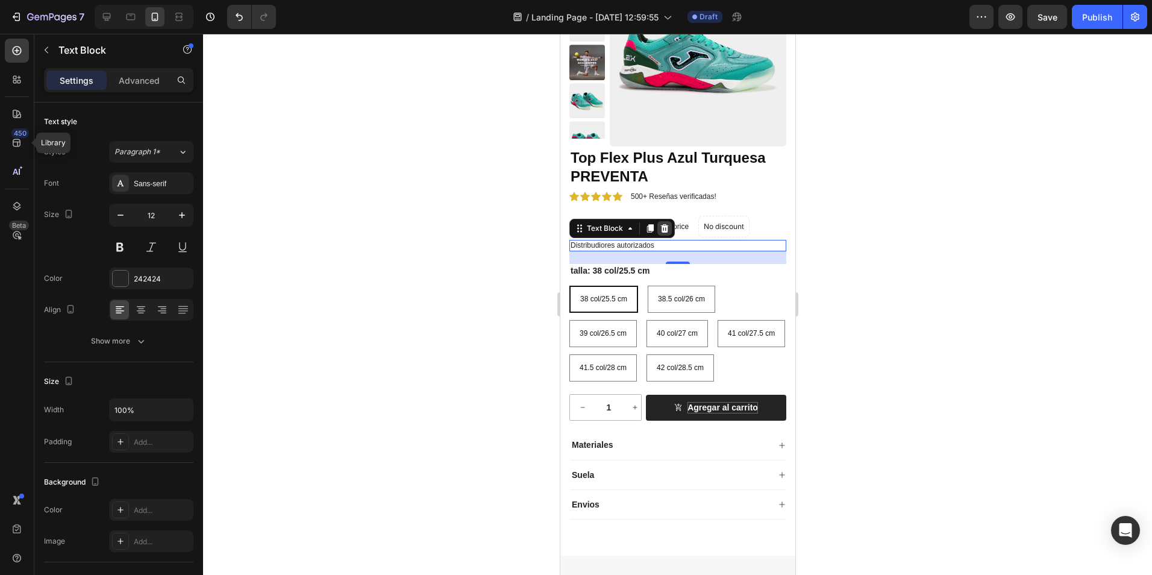
click at [667, 232] on icon at bounding box center [664, 229] width 10 height 10
click at [667, 232] on div "No compare price" at bounding box center [659, 226] width 67 height 17
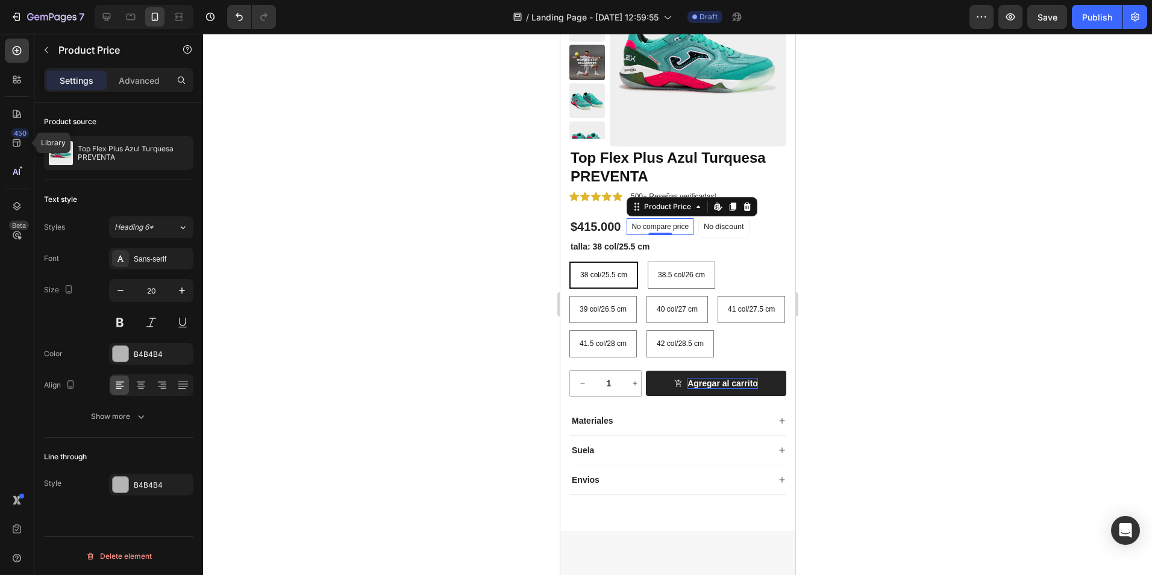
click at [639, 225] on p "No compare price" at bounding box center [659, 226] width 57 height 7
click at [647, 228] on p "No compare price" at bounding box center [659, 226] width 57 height 7
click at [742, 205] on icon at bounding box center [747, 207] width 10 height 10
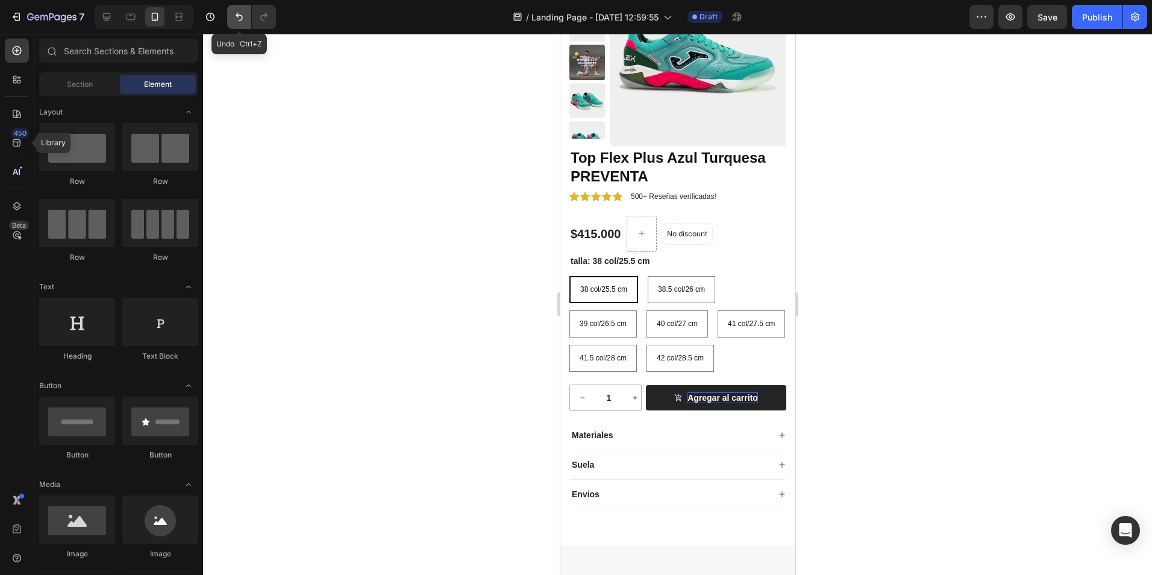
click at [235, 14] on icon "Undo/Redo" at bounding box center [239, 17] width 12 height 12
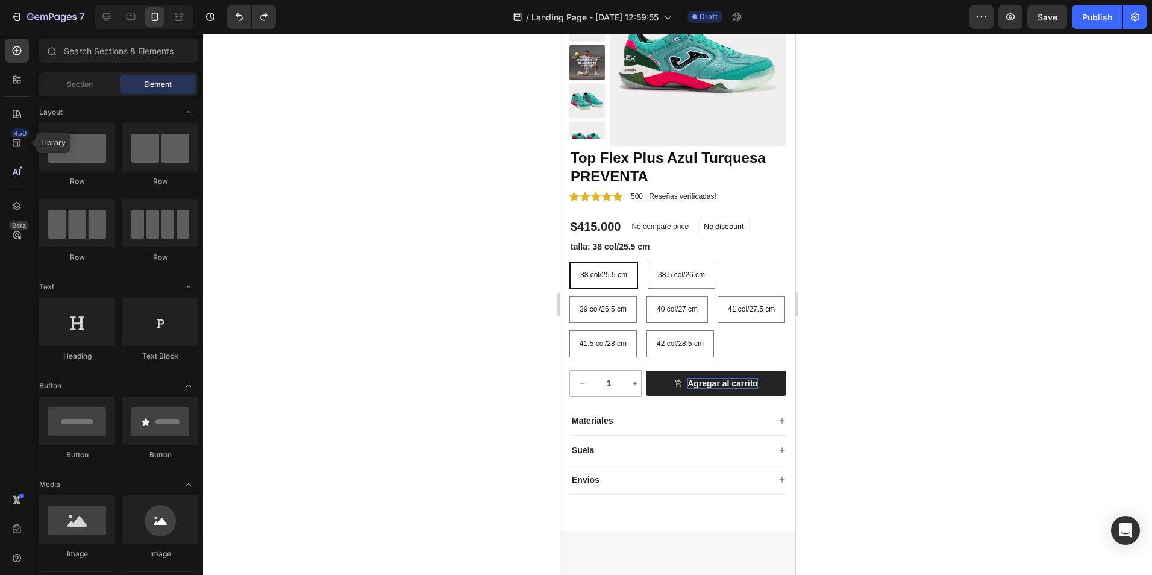
click at [491, 261] on div at bounding box center [677, 304] width 949 height 541
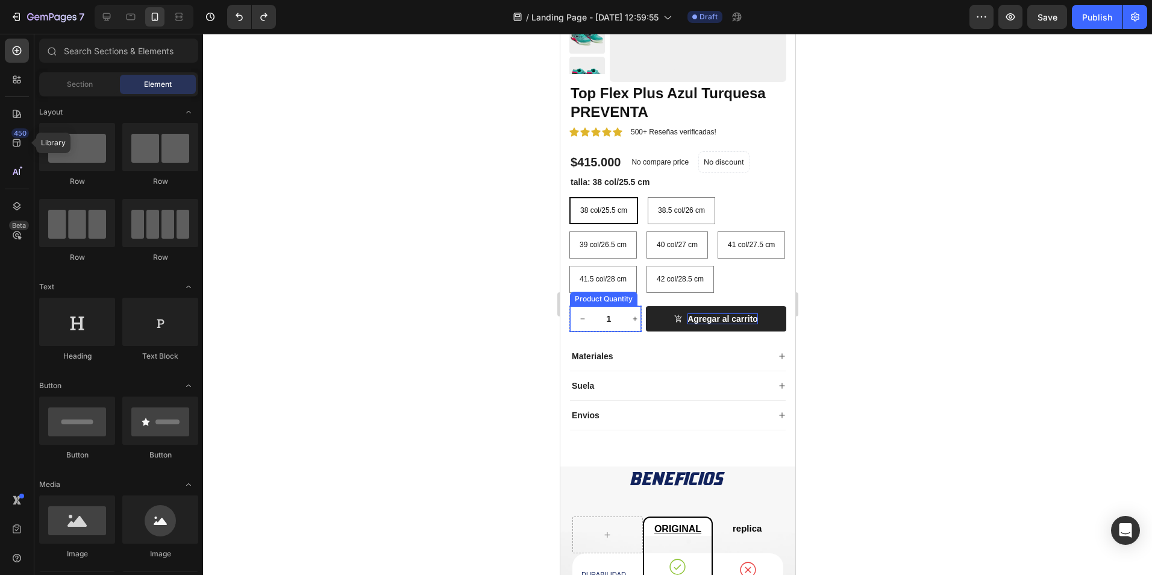
scroll to position [1025, 0]
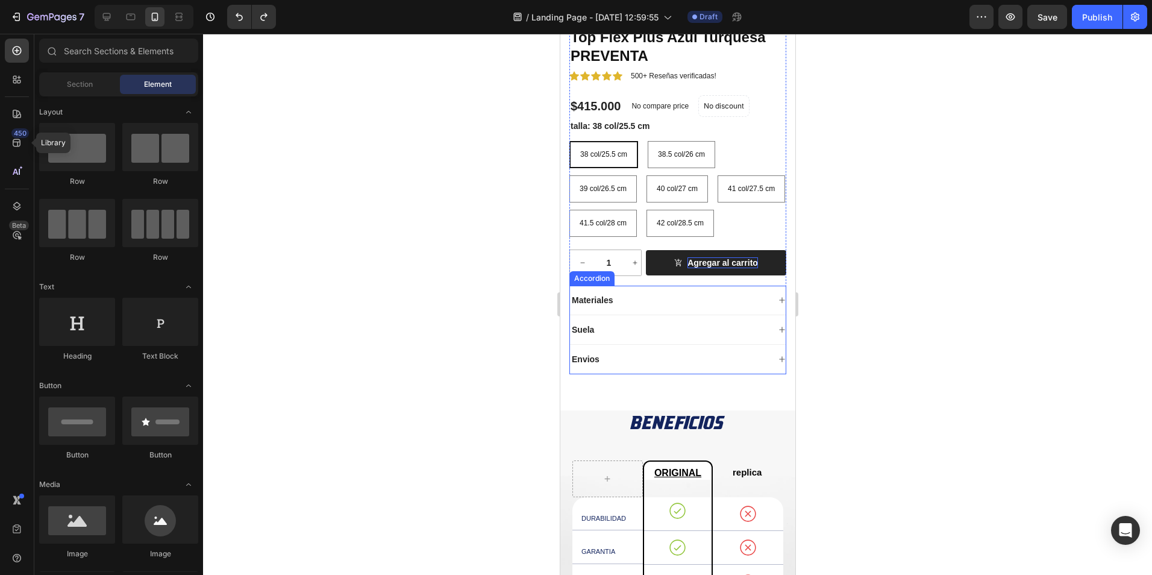
click at [772, 315] on div "Materiales" at bounding box center [678, 301] width 216 height 30
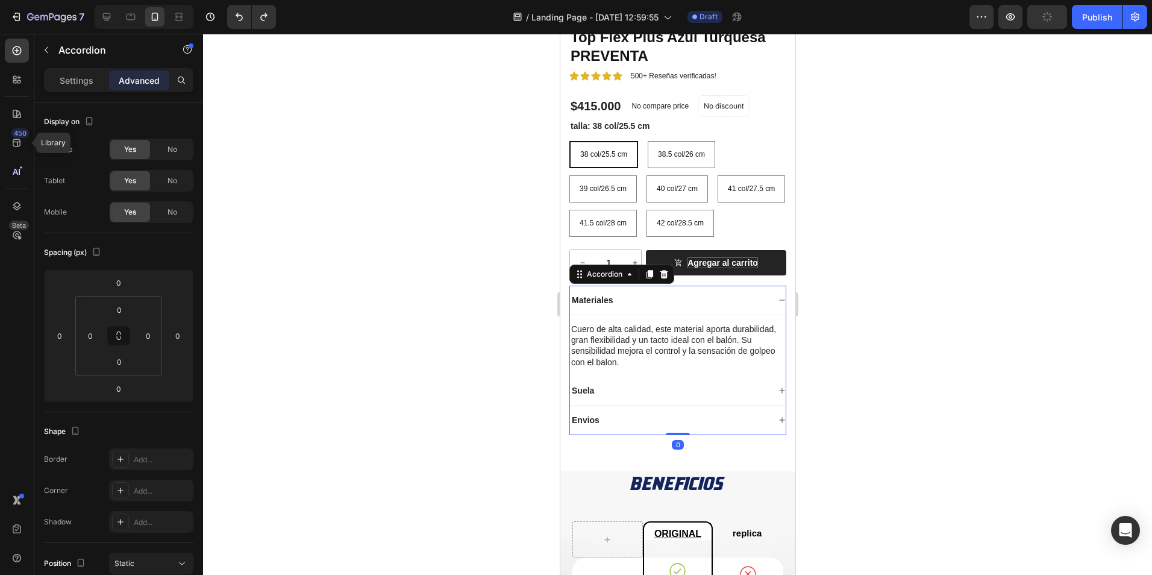
click at [778, 304] on icon at bounding box center [781, 300] width 7 height 7
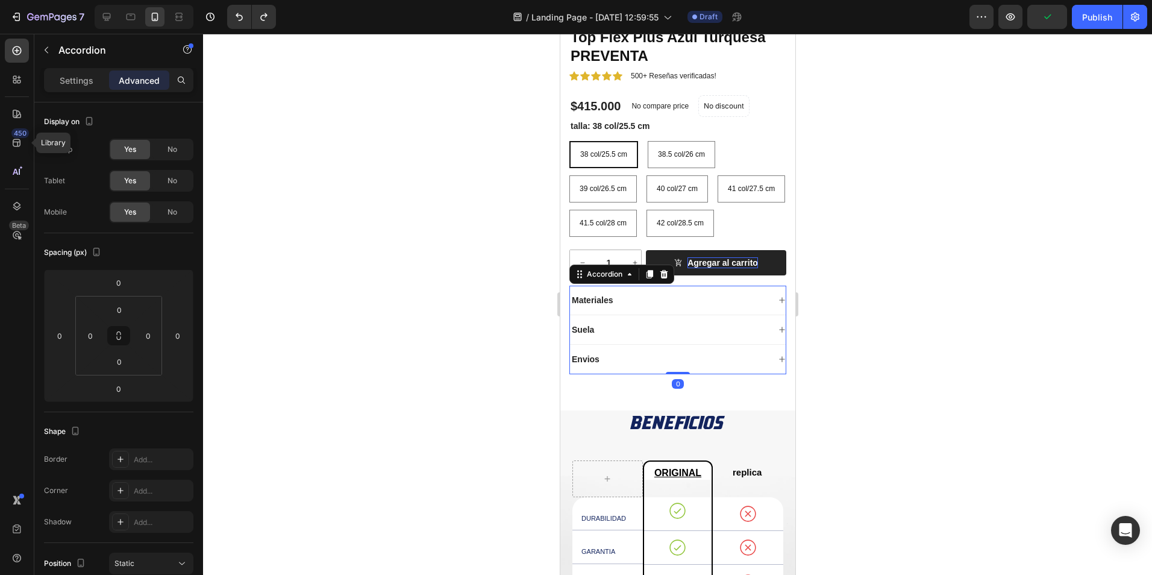
click at [778, 333] on icon at bounding box center [781, 329] width 7 height 7
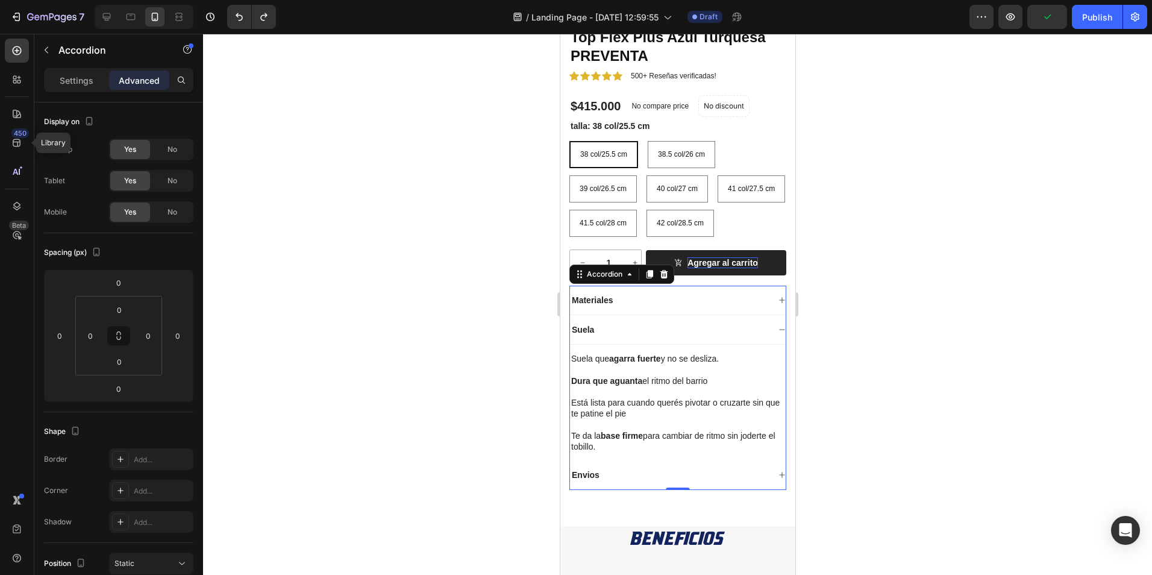
click at [778, 333] on icon at bounding box center [781, 329] width 7 height 7
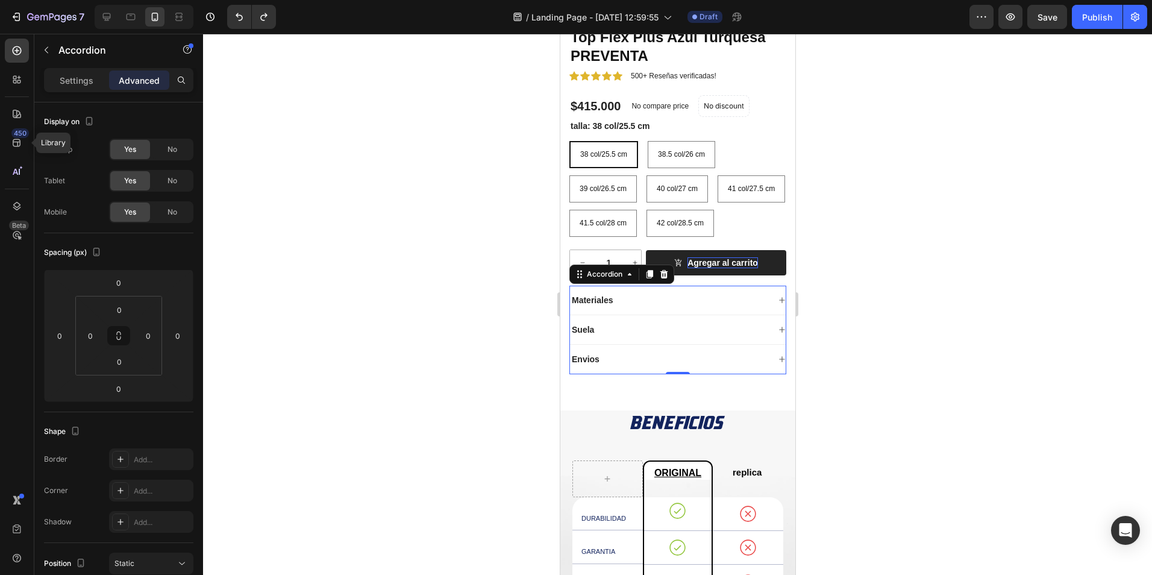
click at [768, 374] on div "Envios" at bounding box center [678, 360] width 216 height 30
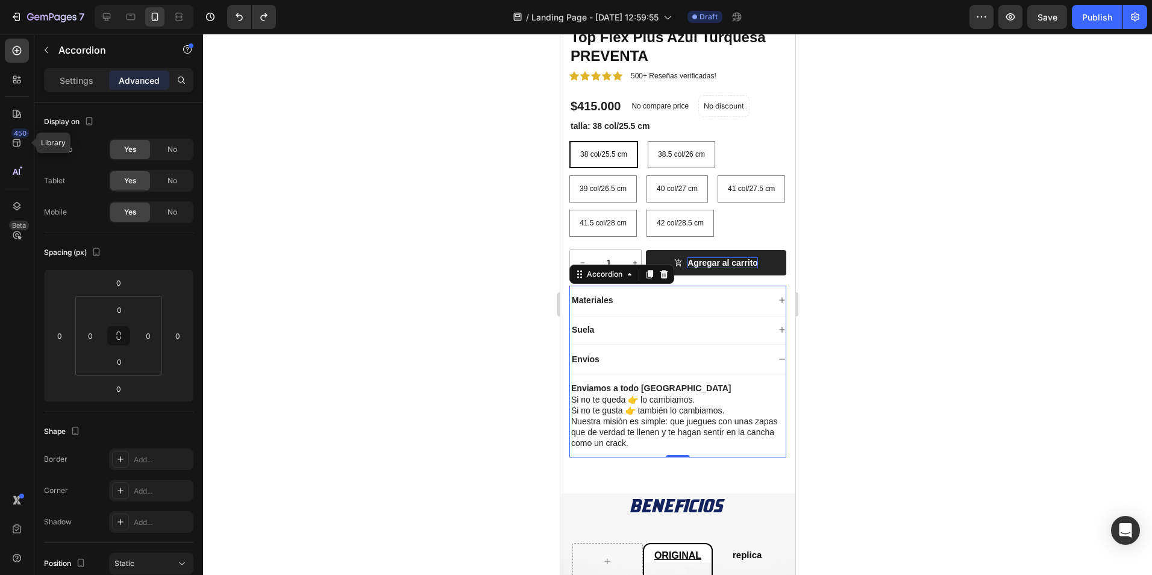
click at [778, 363] on icon at bounding box center [781, 359] width 7 height 7
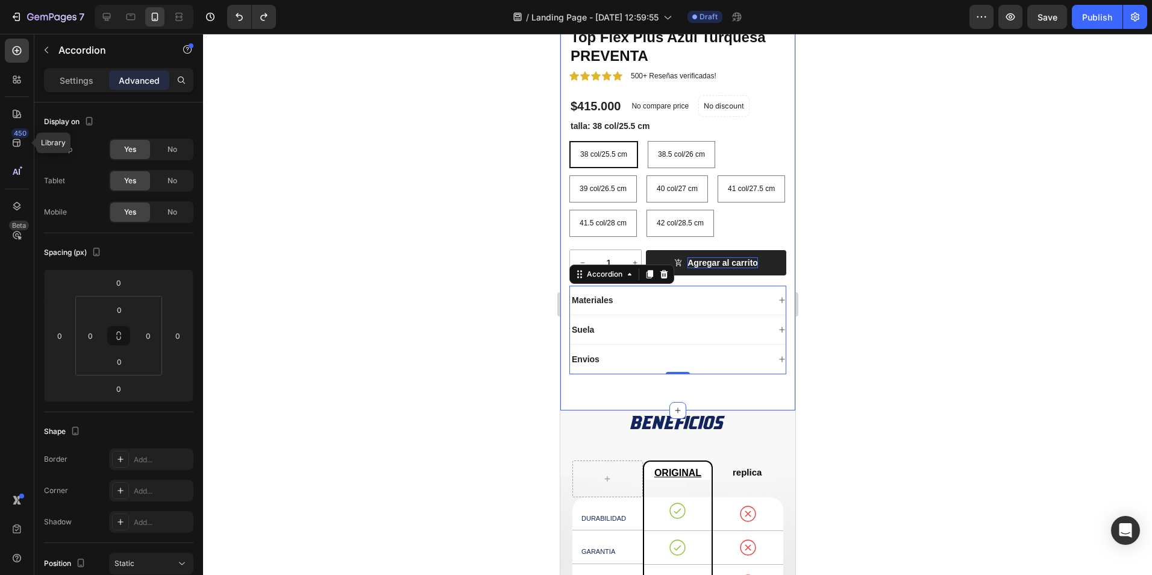
click at [472, 362] on div at bounding box center [677, 304] width 949 height 541
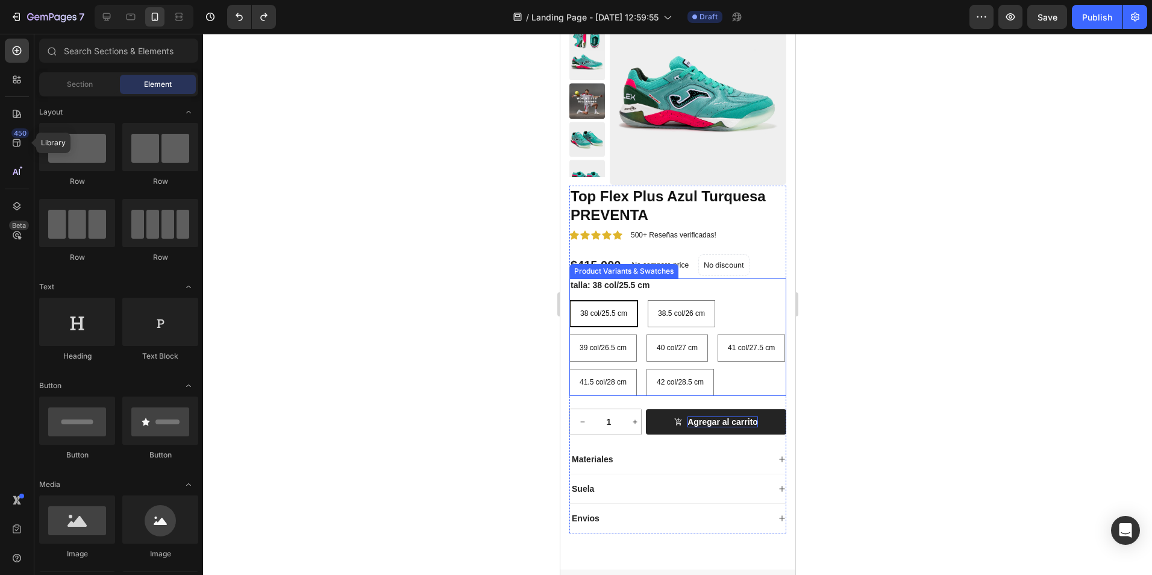
scroll to position [844, 0]
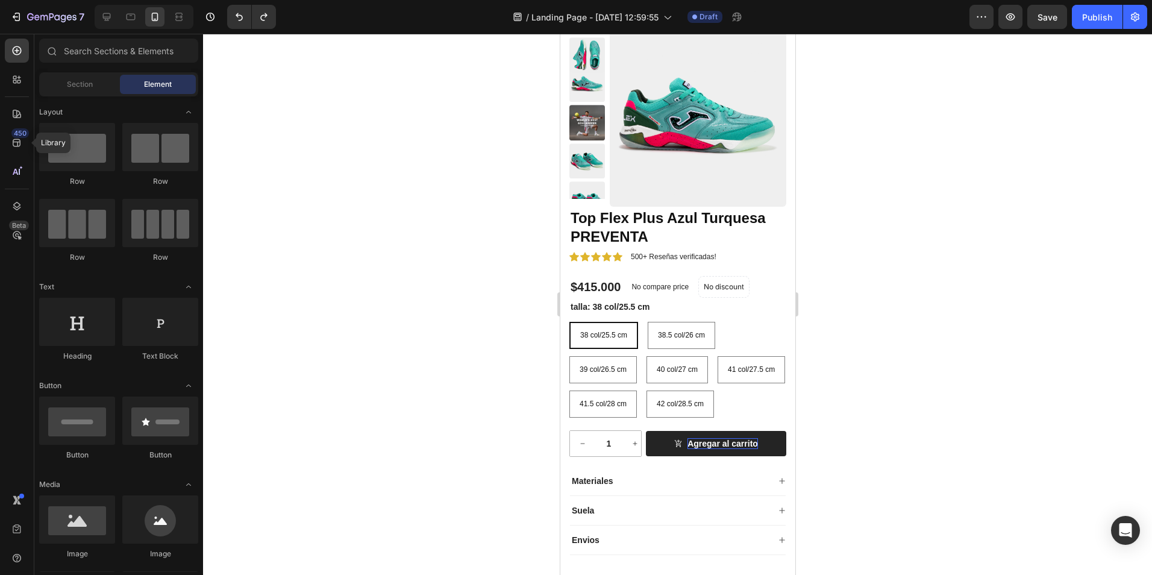
click at [503, 291] on div at bounding box center [677, 304] width 949 height 541
click at [676, 288] on p "No compare price" at bounding box center [659, 286] width 57 height 7
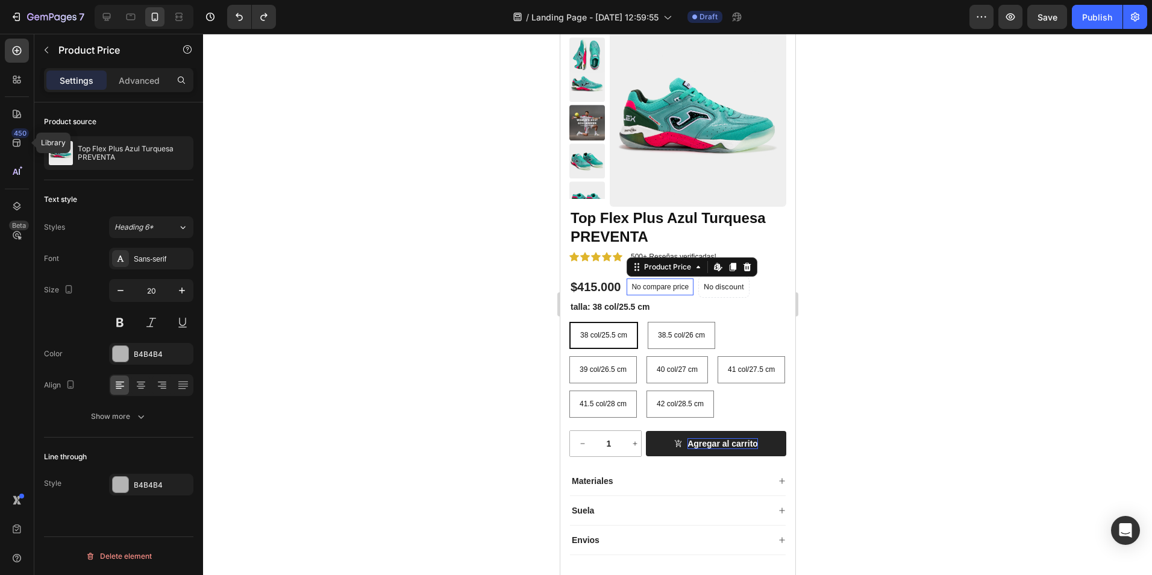
click at [676, 288] on p "No compare price" at bounding box center [659, 286] width 57 height 7
click at [662, 283] on p "No compare price" at bounding box center [659, 286] width 57 height 7
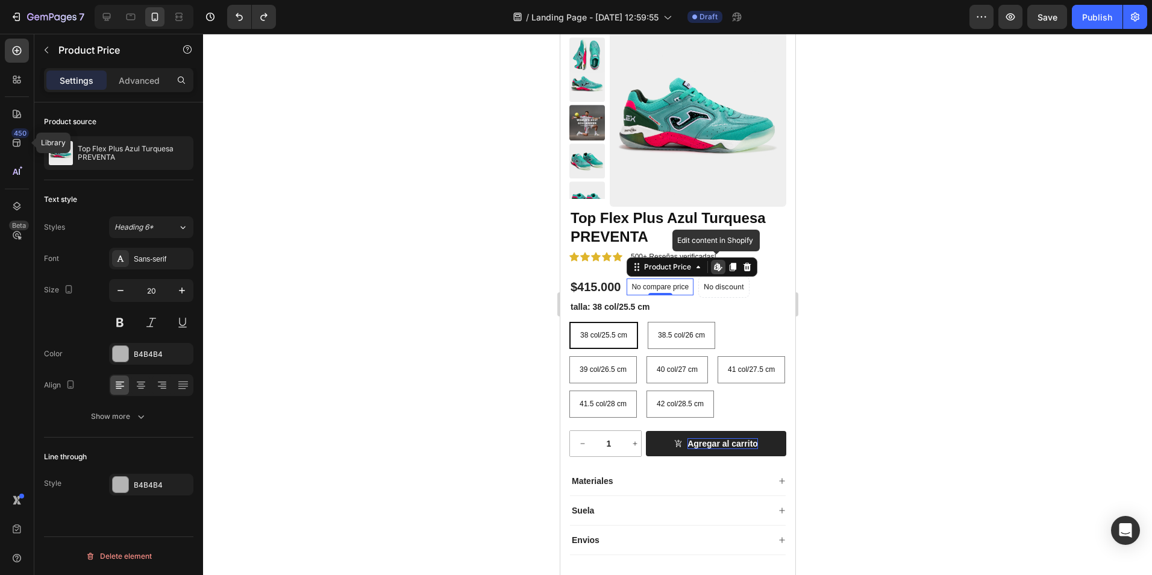
click at [661, 283] on p "No compare price" at bounding box center [659, 286] width 57 height 7
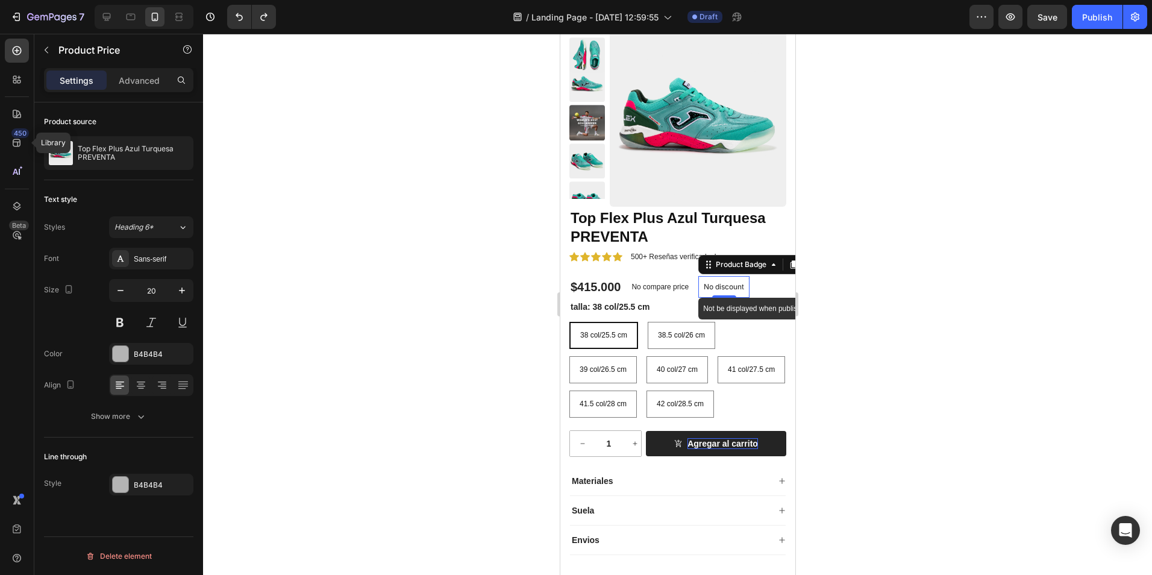
click at [719, 287] on p "No discount" at bounding box center [723, 286] width 40 height 11
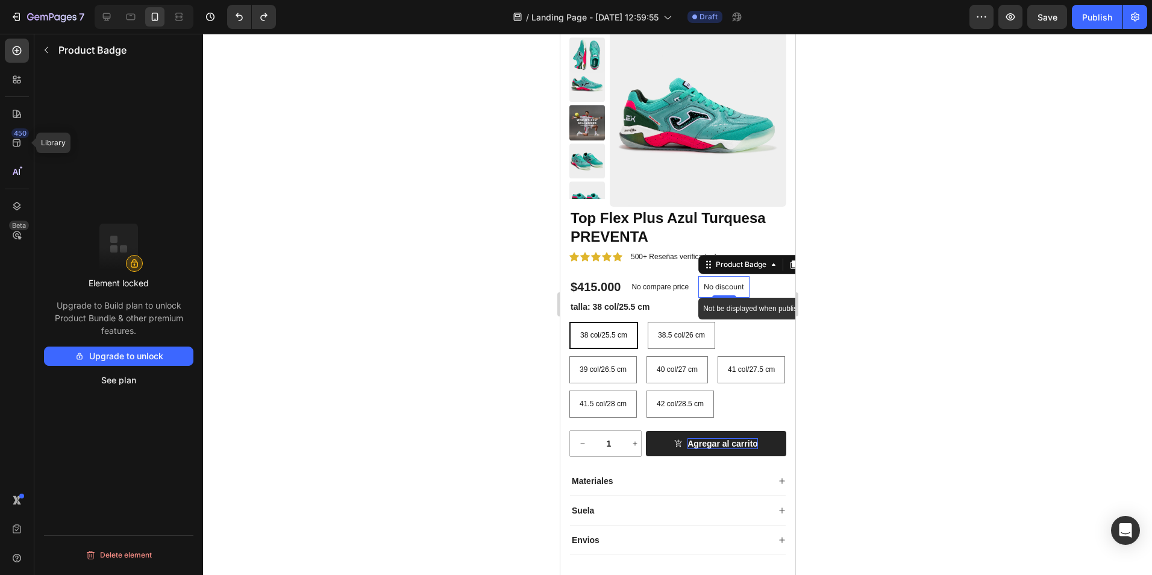
click at [719, 287] on p "No discount" at bounding box center [723, 286] width 40 height 11
